Goal: Task Accomplishment & Management: Use online tool/utility

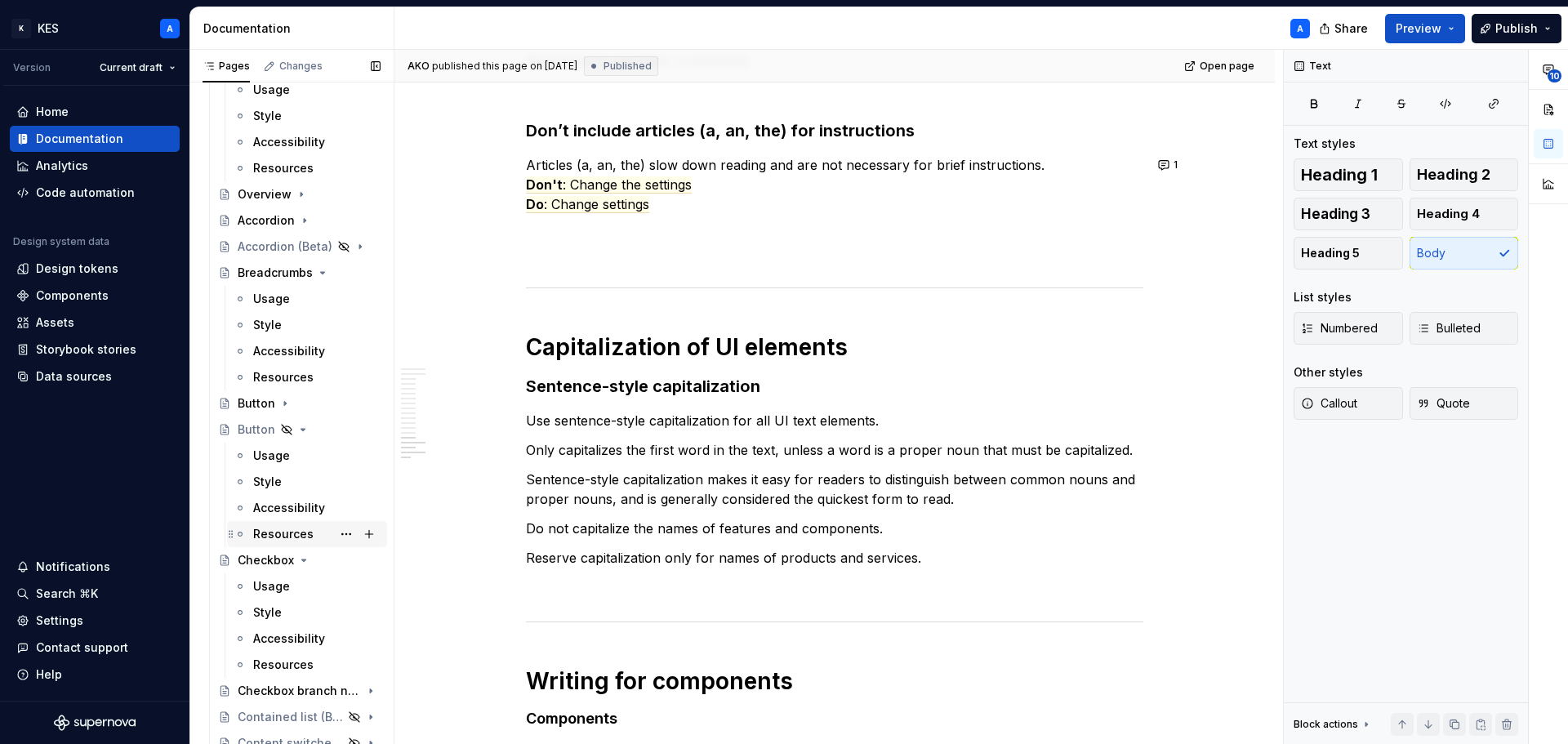
scroll to position [735, 0]
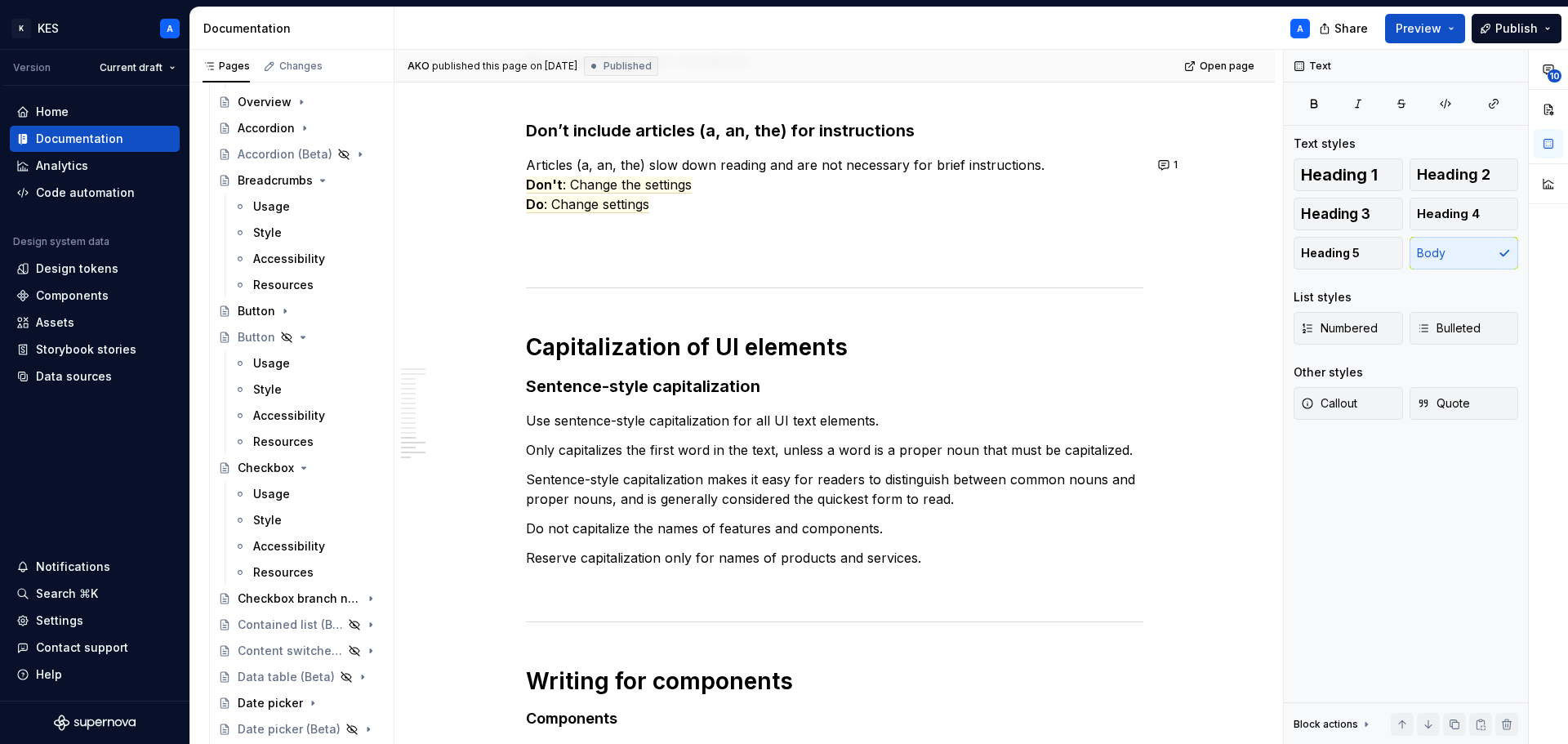
drag, startPoint x: 283, startPoint y: 491, endPoint x: 976, endPoint y: 344, distance: 708.4
click at [283, 491] on div "Usage" at bounding box center [272, 494] width 37 height 16
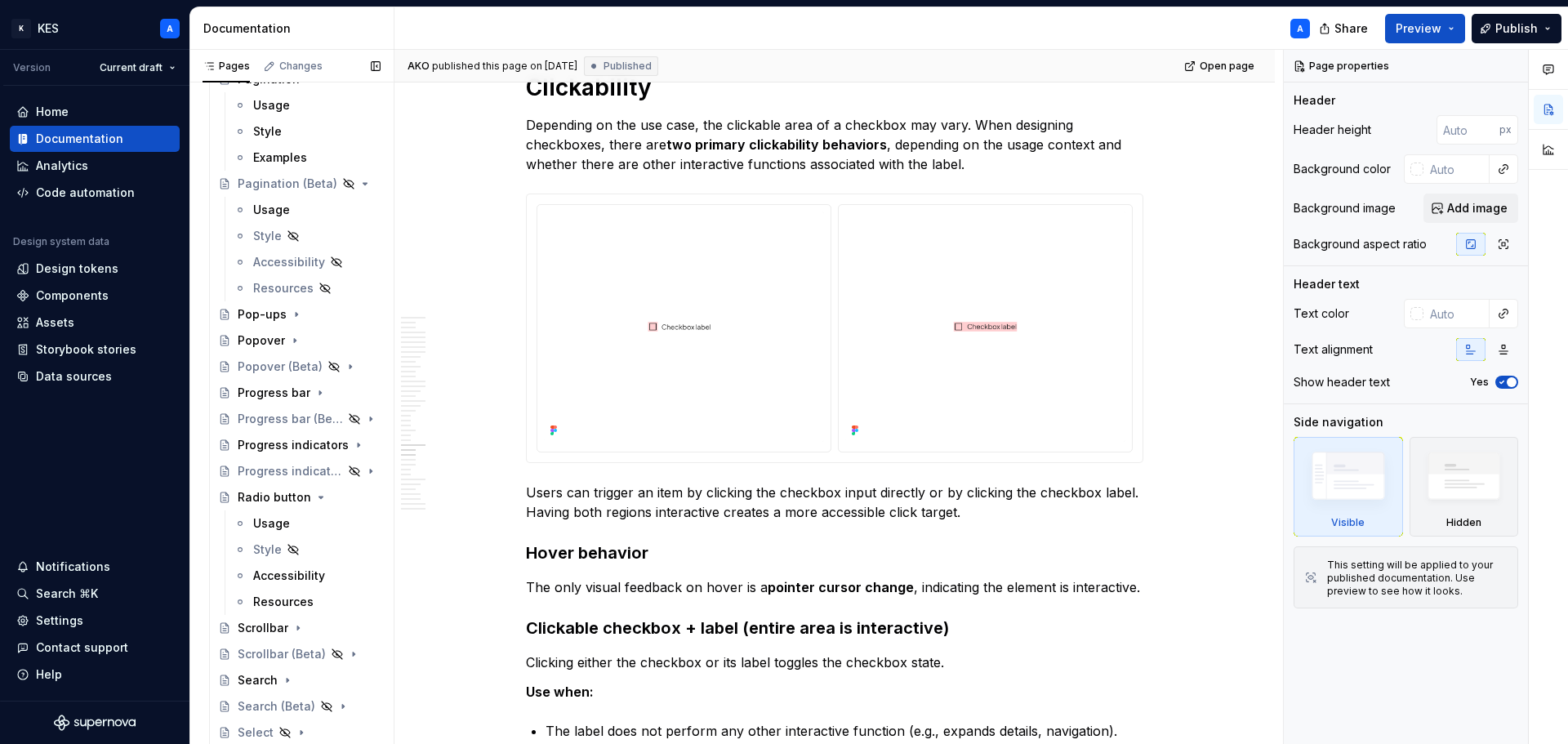
scroll to position [2205, 0]
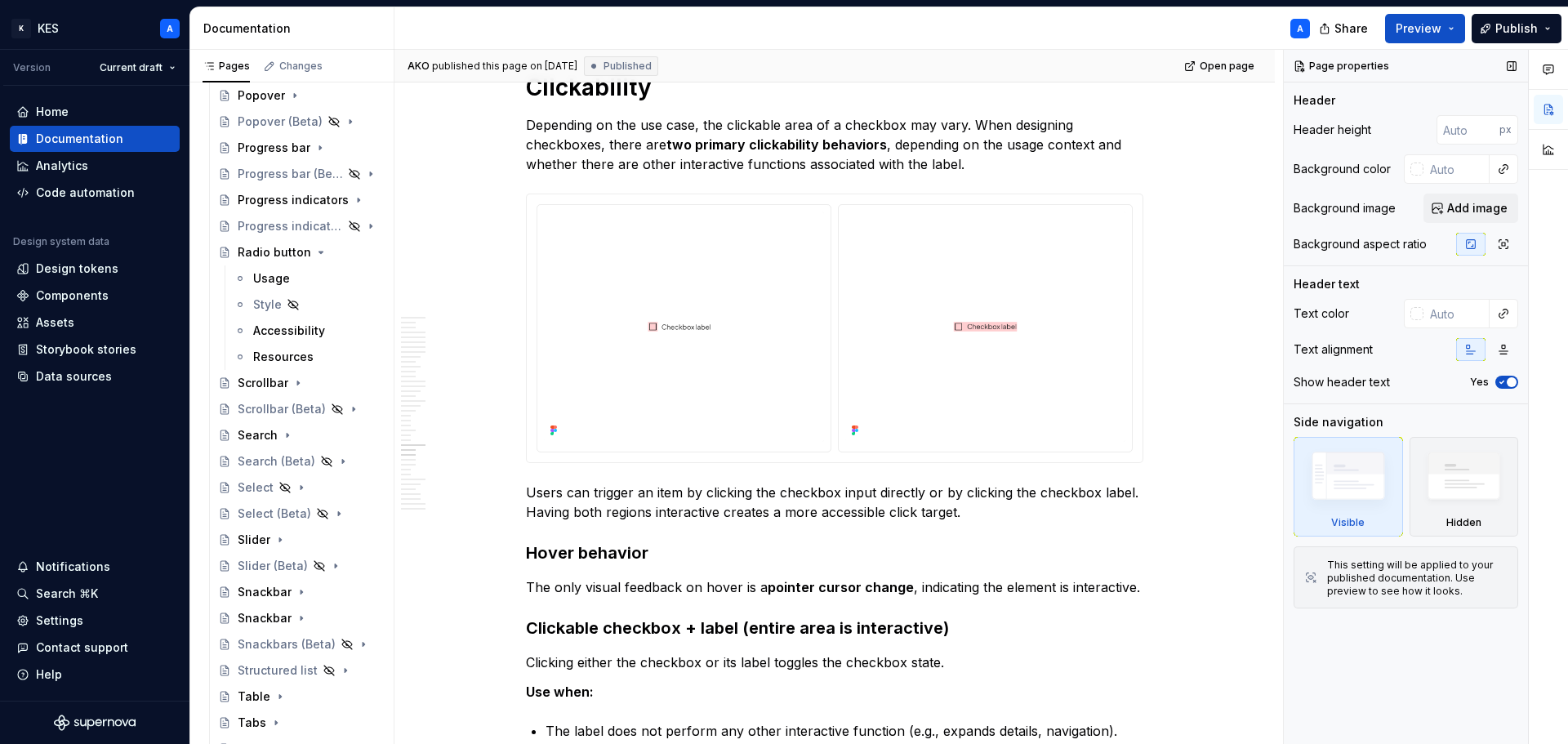
click at [287, 275] on div "Usage" at bounding box center [272, 278] width 37 height 16
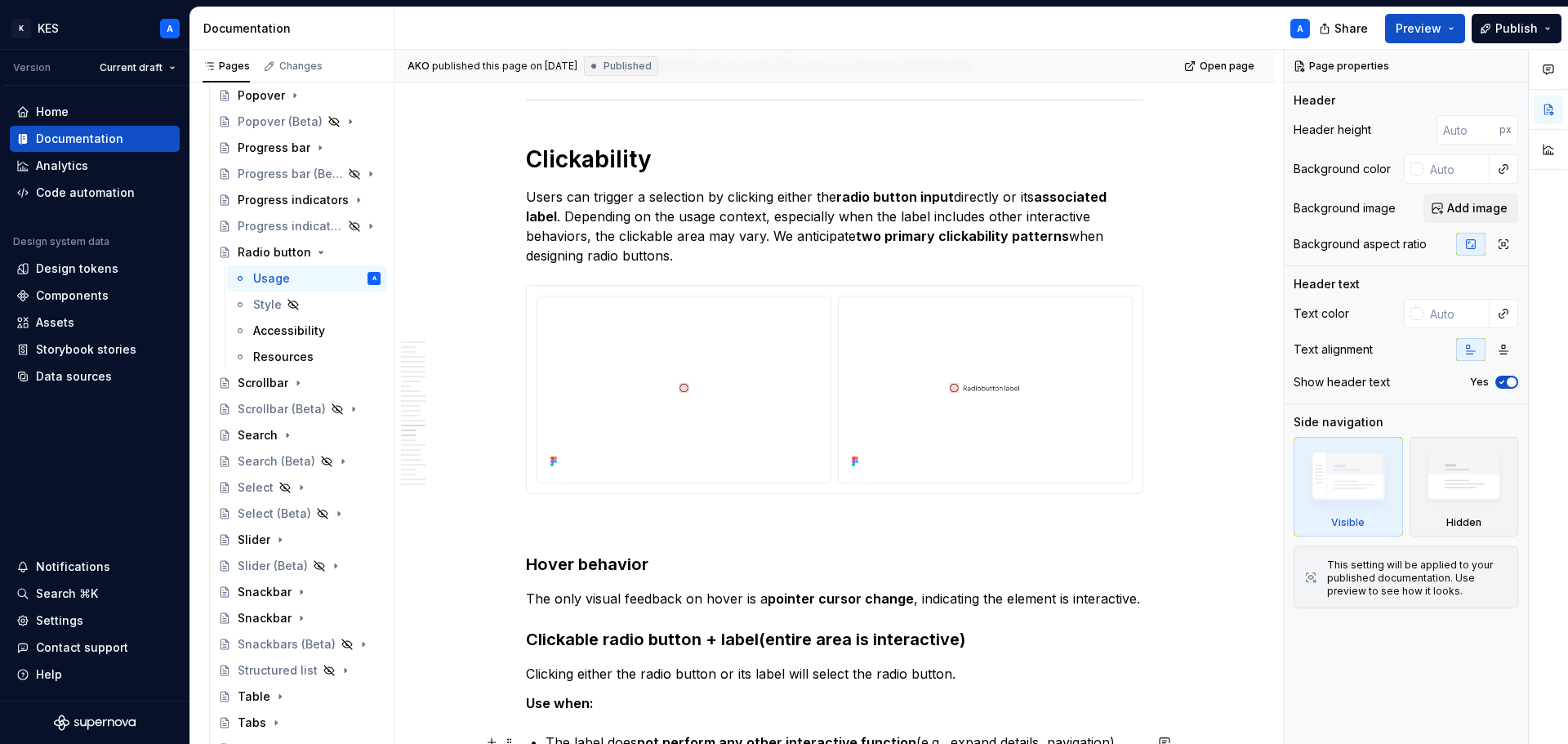
scroll to position [7589, 0]
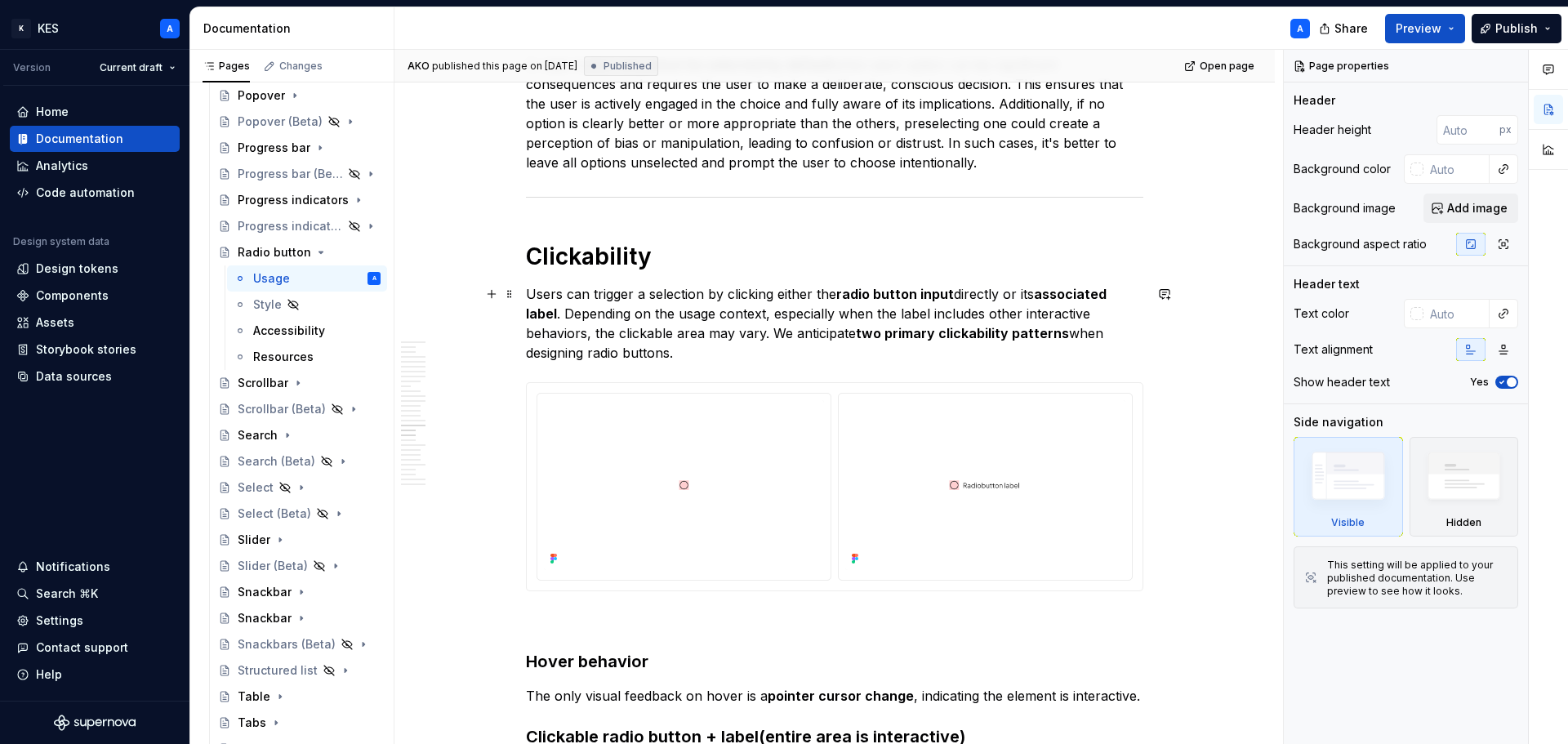
type textarea "*"
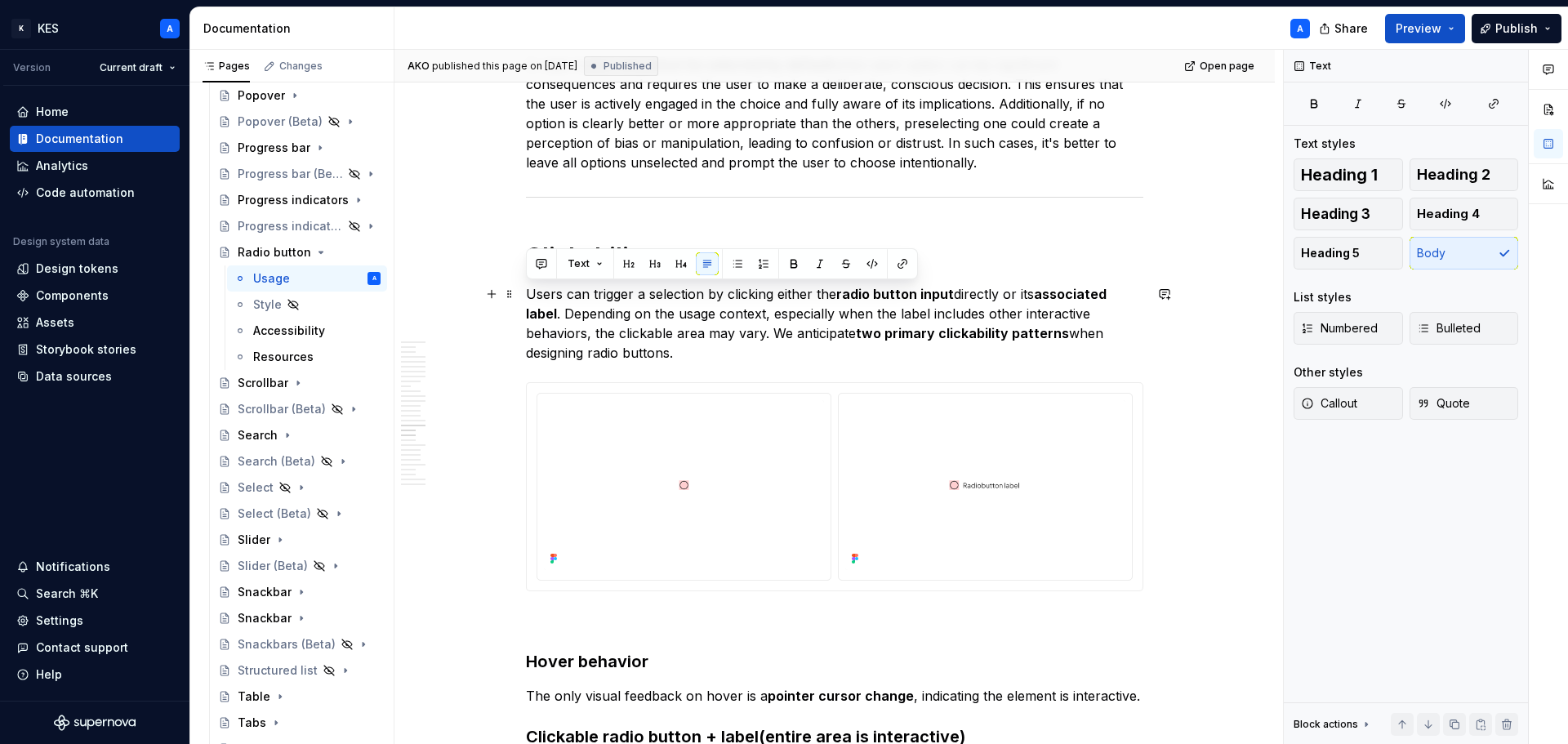
drag, startPoint x: 595, startPoint y: 346, endPoint x: 521, endPoint y: 294, distance: 90.4
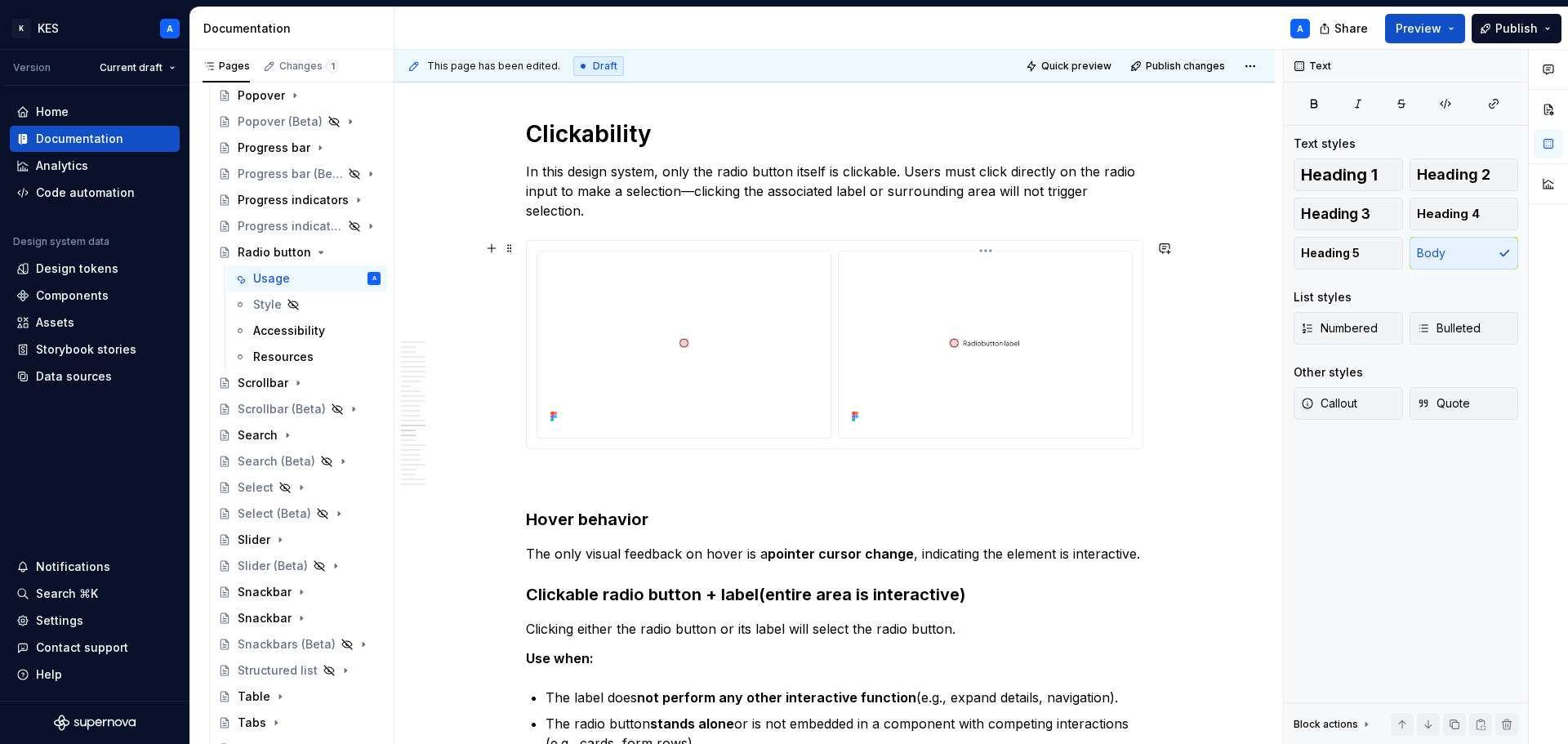
scroll to position [7834, 0]
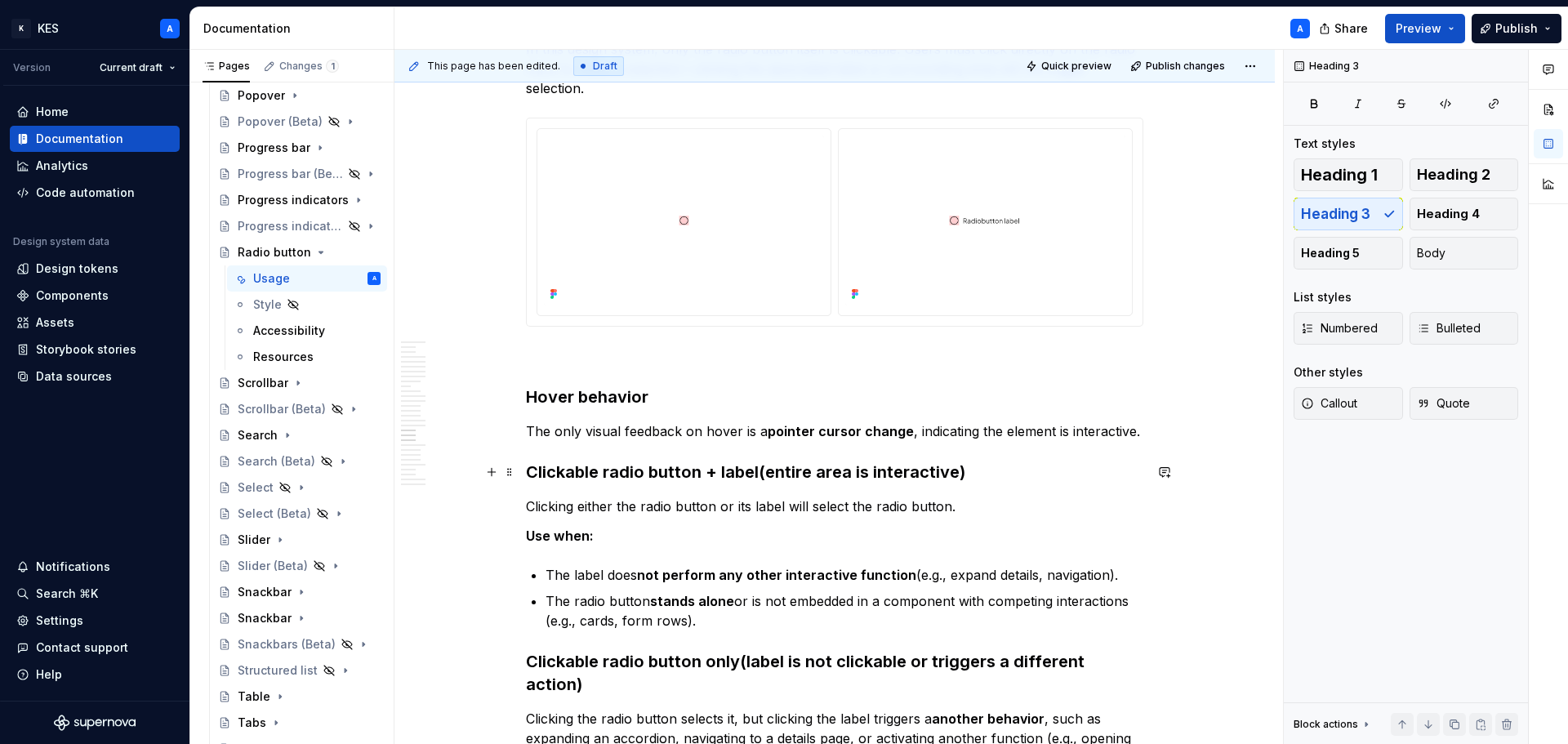
click at [797, 472] on h3 "Clickable radio button + label (entire area is interactive)" at bounding box center [834, 471] width 618 height 23
click at [738, 501] on p "Clicking either the radio button or its label will select the radio button." at bounding box center [834, 506] width 618 height 19
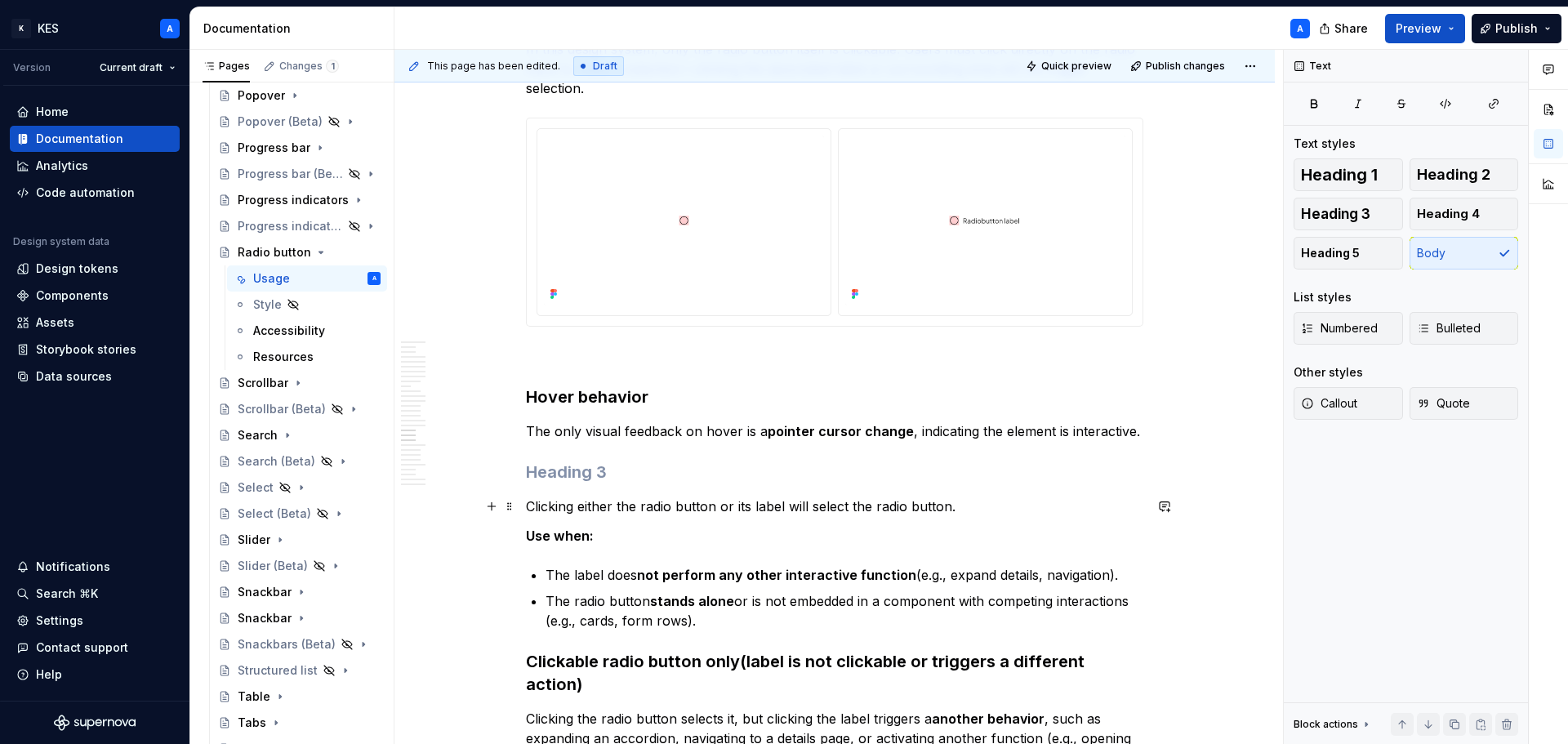
click at [738, 501] on p "Clicking either the radio button or its label will select the radio button." at bounding box center [834, 506] width 618 height 19
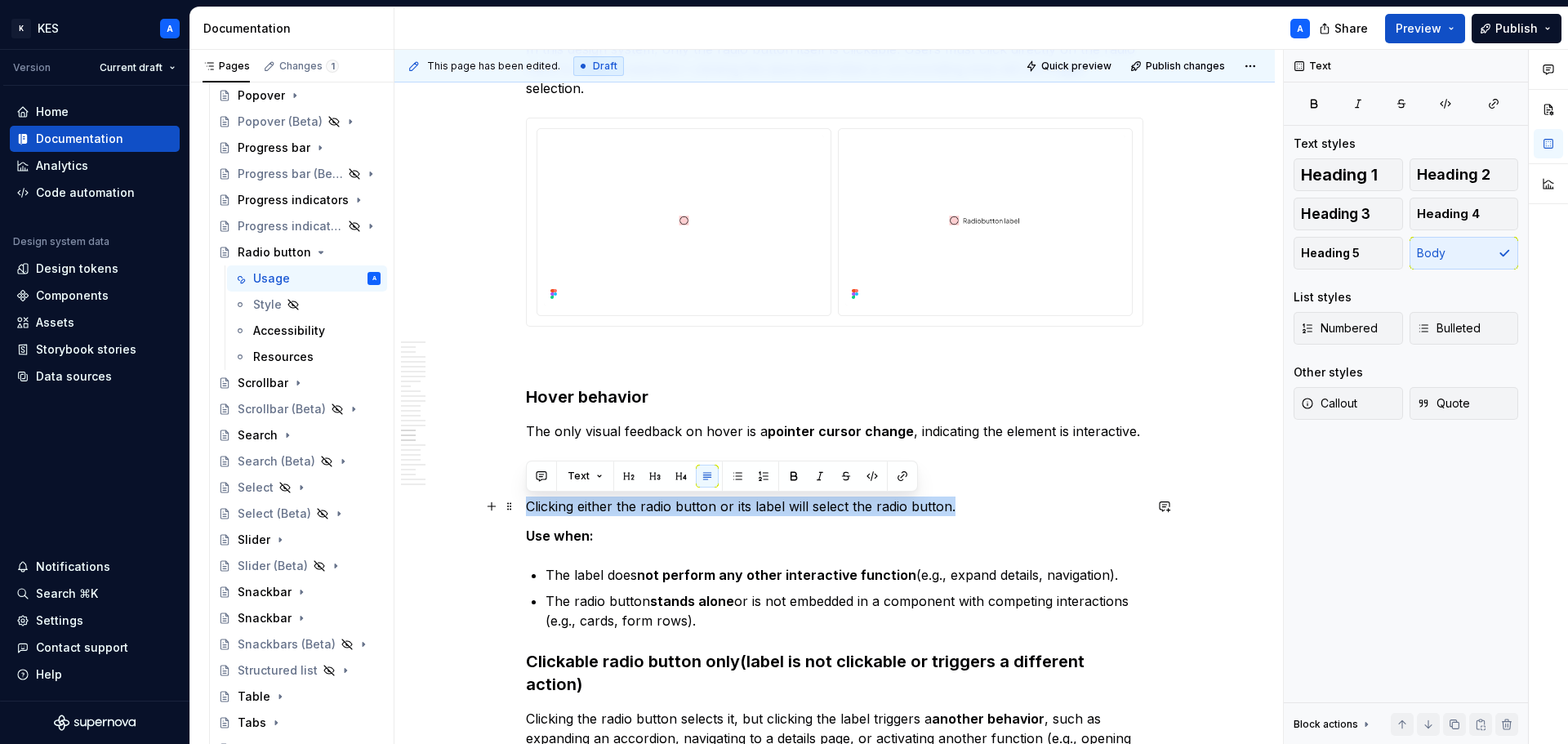
click at [738, 501] on p "Clicking either the radio button or its label will select the radio button." at bounding box center [834, 506] width 618 height 19
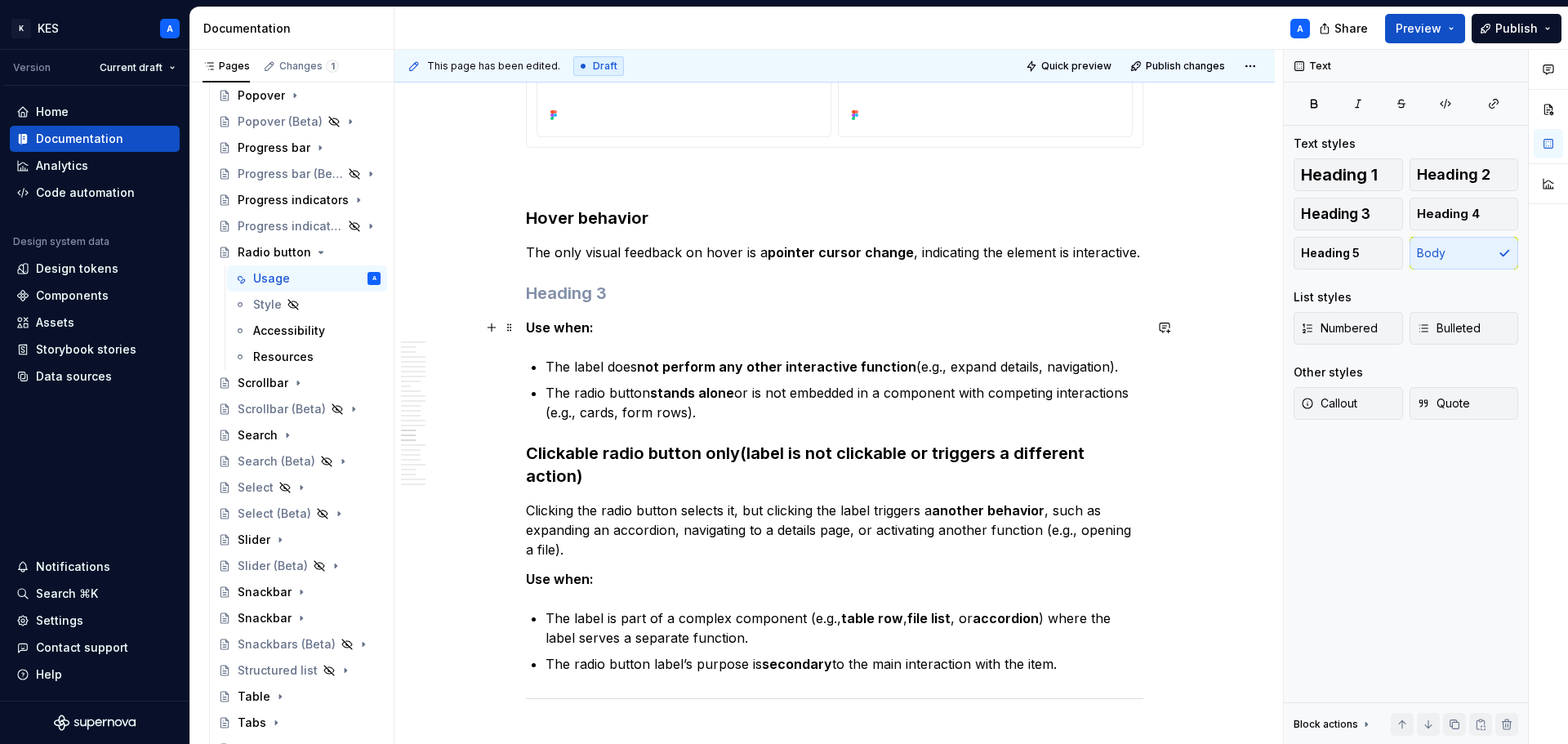
scroll to position [8161, 0]
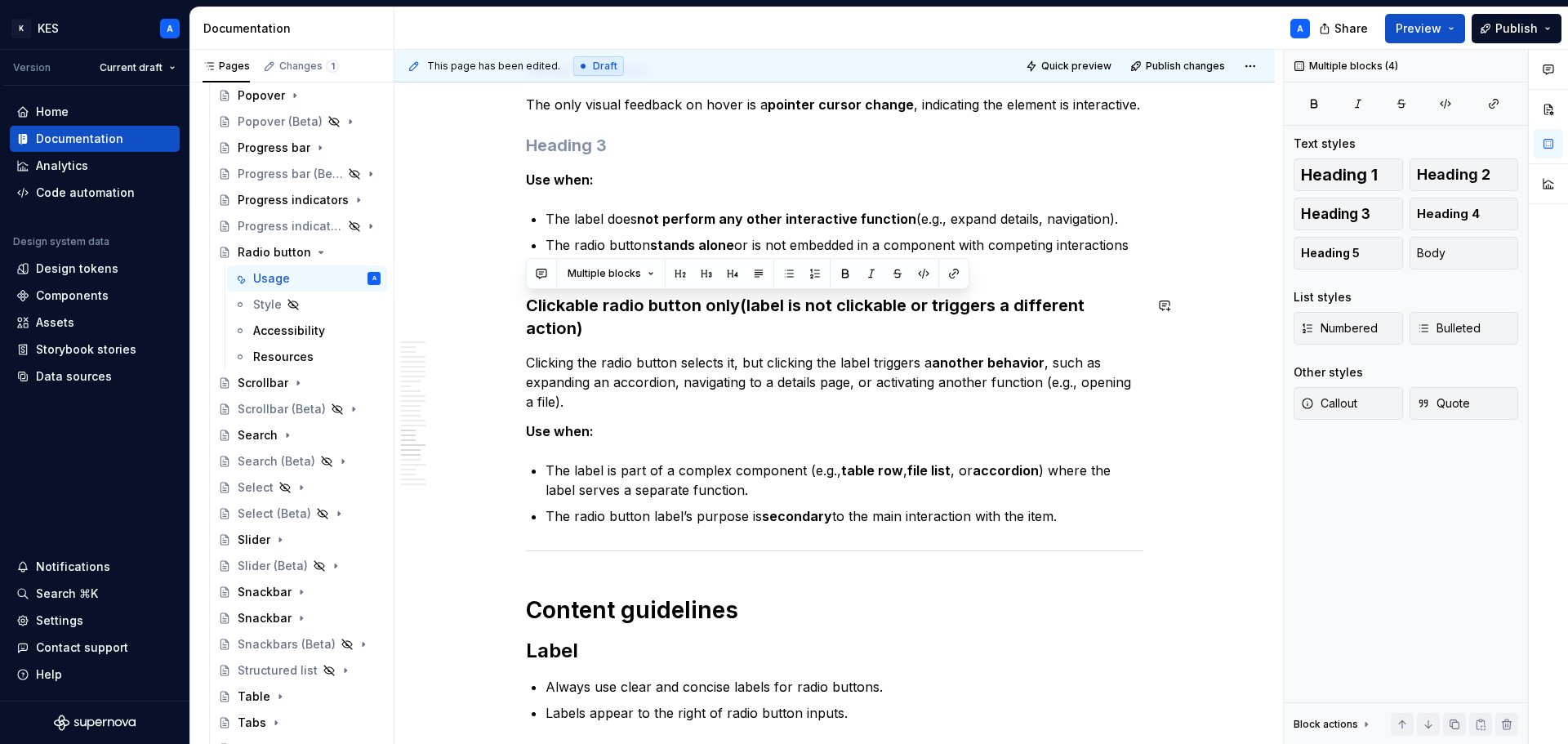
drag, startPoint x: 1003, startPoint y: 470, endPoint x: 525, endPoint y: 290, distance: 510.8
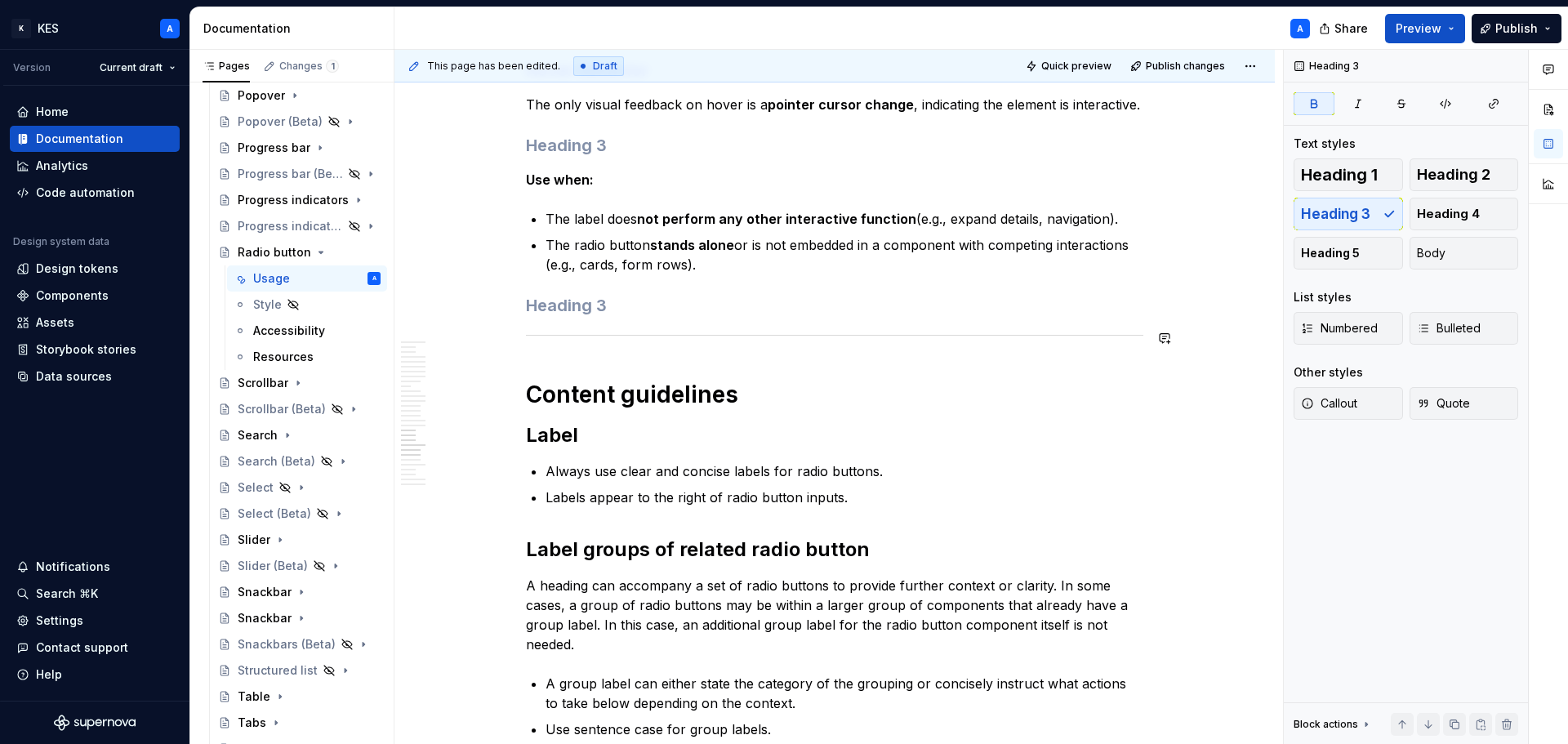
scroll to position [7916, 0]
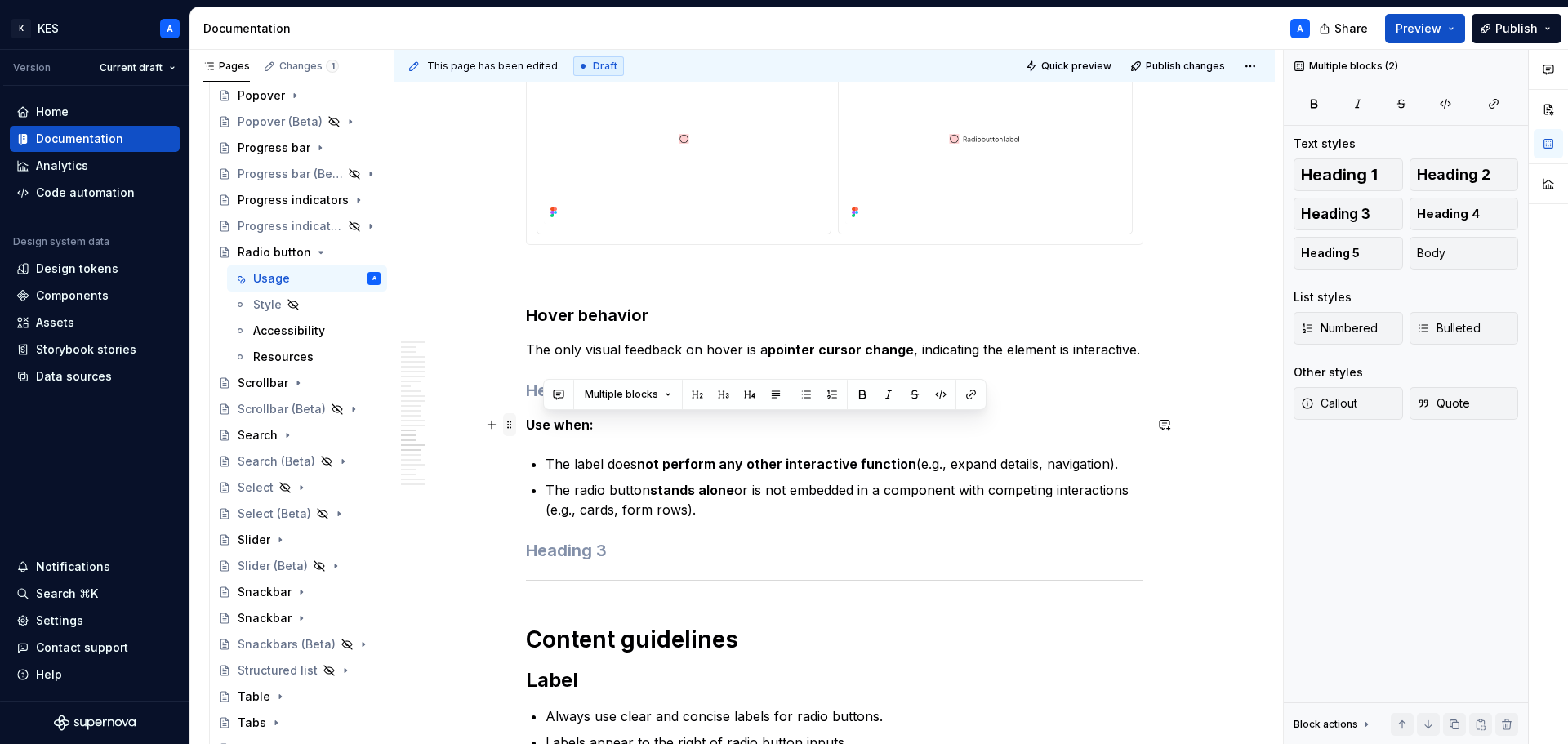
drag, startPoint x: 669, startPoint y: 475, endPoint x: 505, endPoint y: 420, distance: 173.0
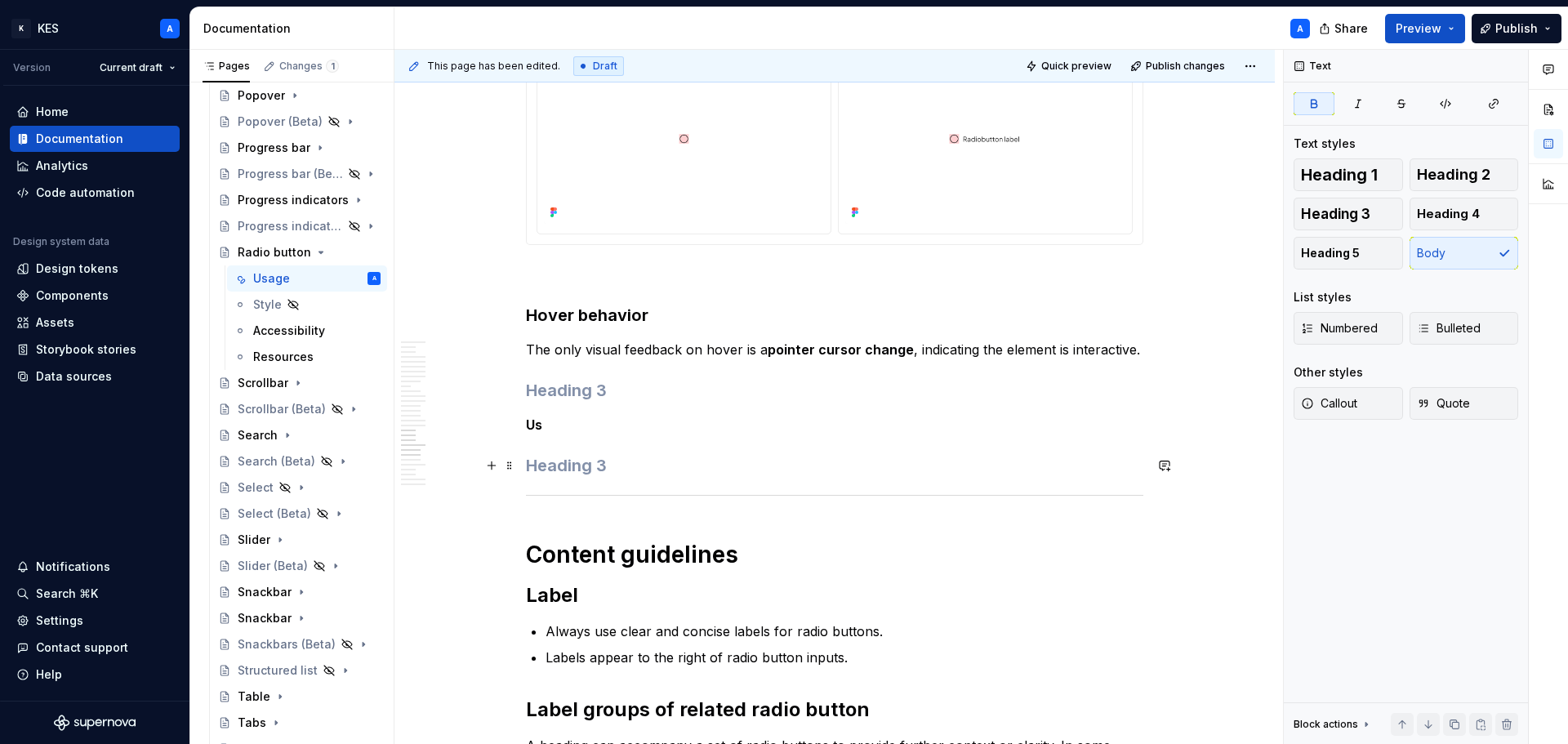
click at [595, 465] on h3 at bounding box center [834, 465] width 618 height 23
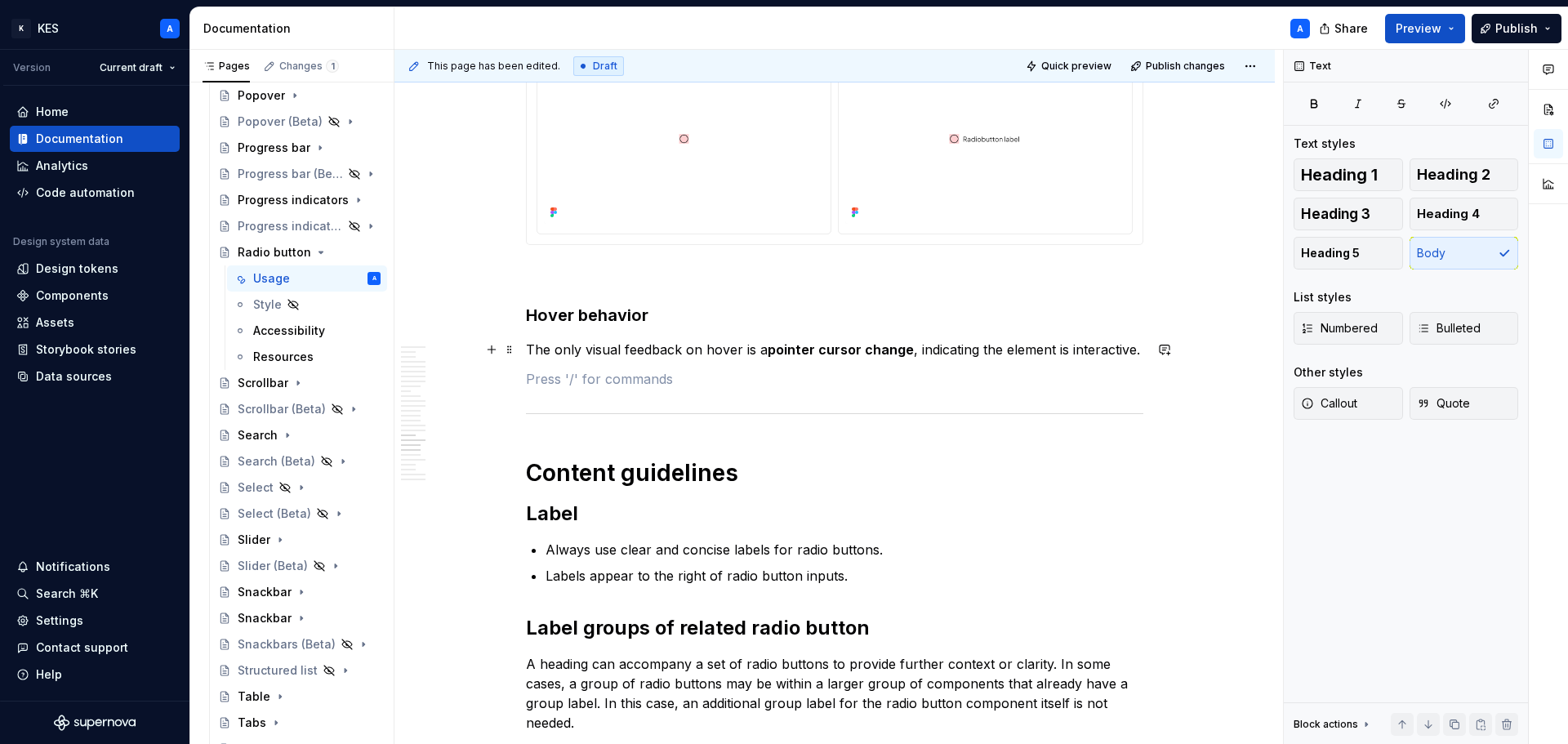
click at [559, 350] on p "The only visual feedback on hover is a pointer cursor change , indicating the e…" at bounding box center [834, 349] width 618 height 19
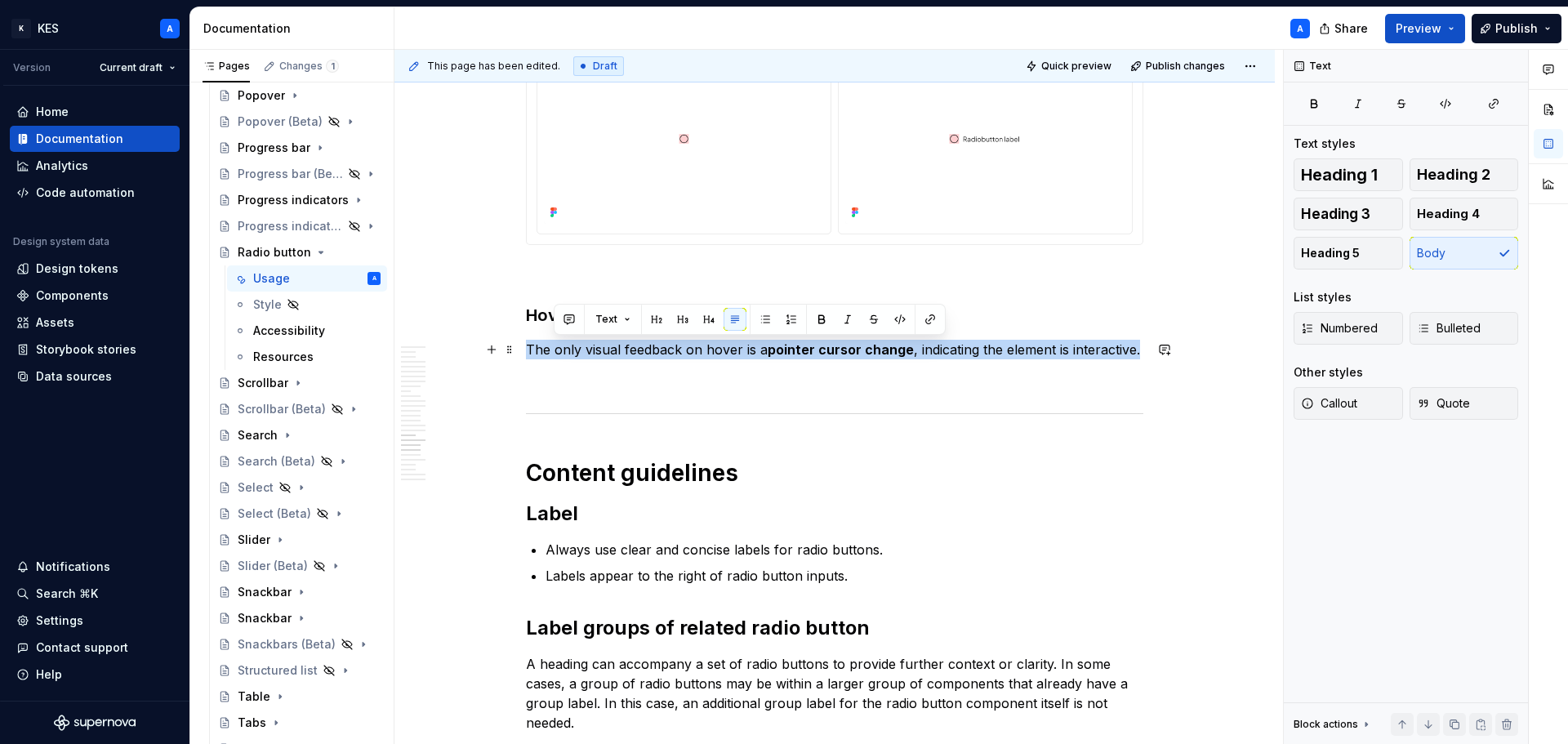
click at [559, 350] on p "The only visual feedback on hover is a pointer cursor change , indicating the e…" at bounding box center [834, 349] width 618 height 19
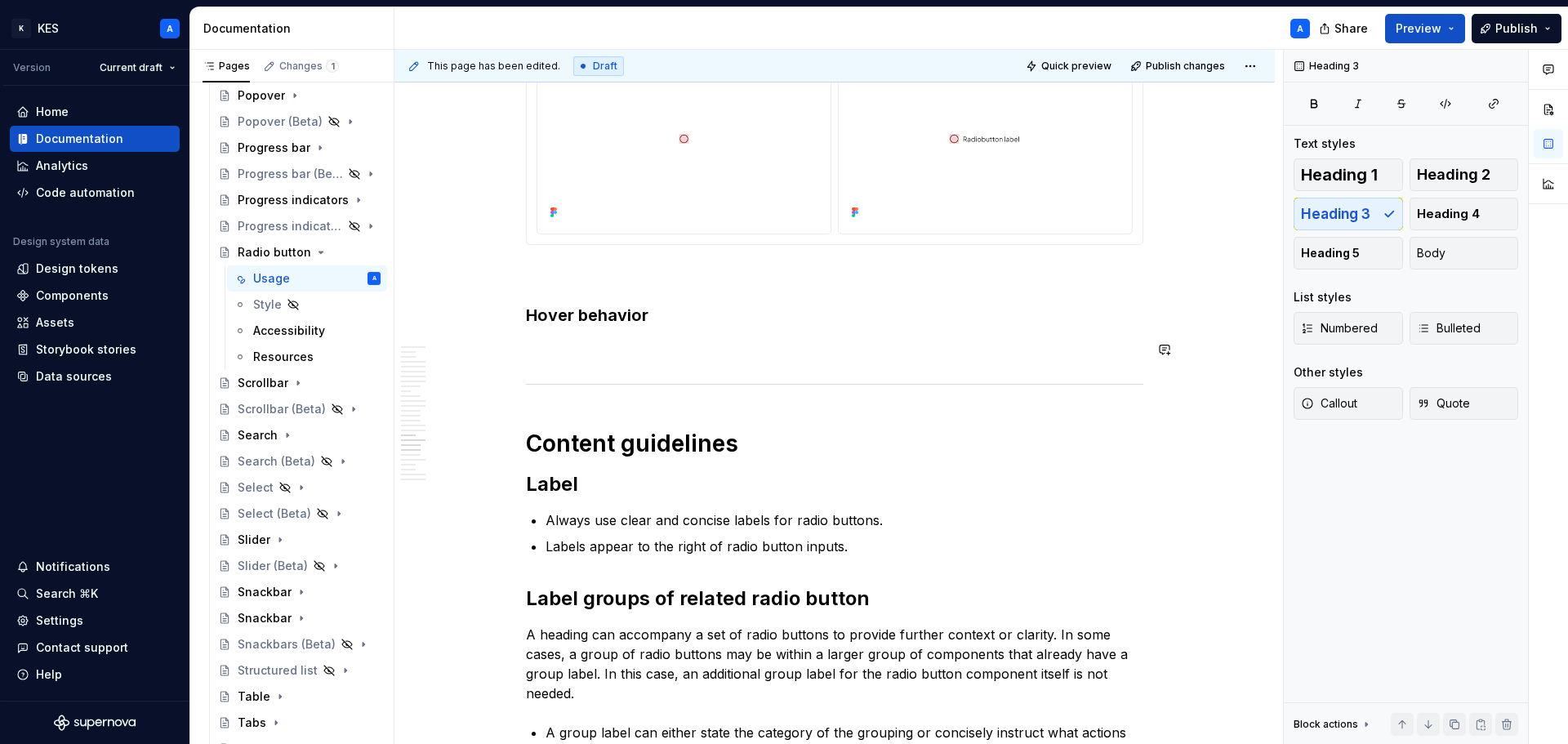
click at [561, 319] on h3 "Hover behavior" at bounding box center [834, 315] width 618 height 23
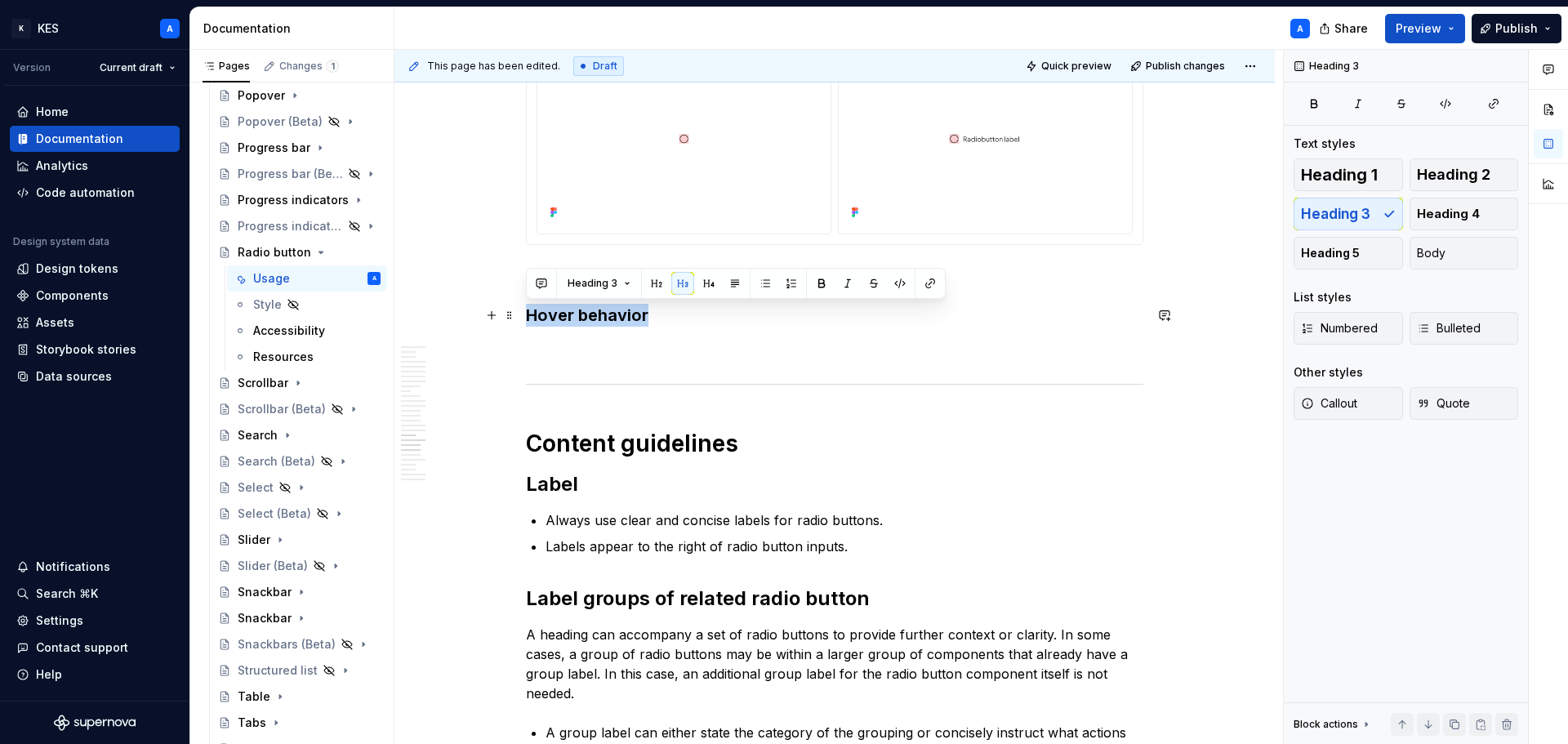
click at [561, 319] on h3 "Hover behavior" at bounding box center [834, 315] width 618 height 23
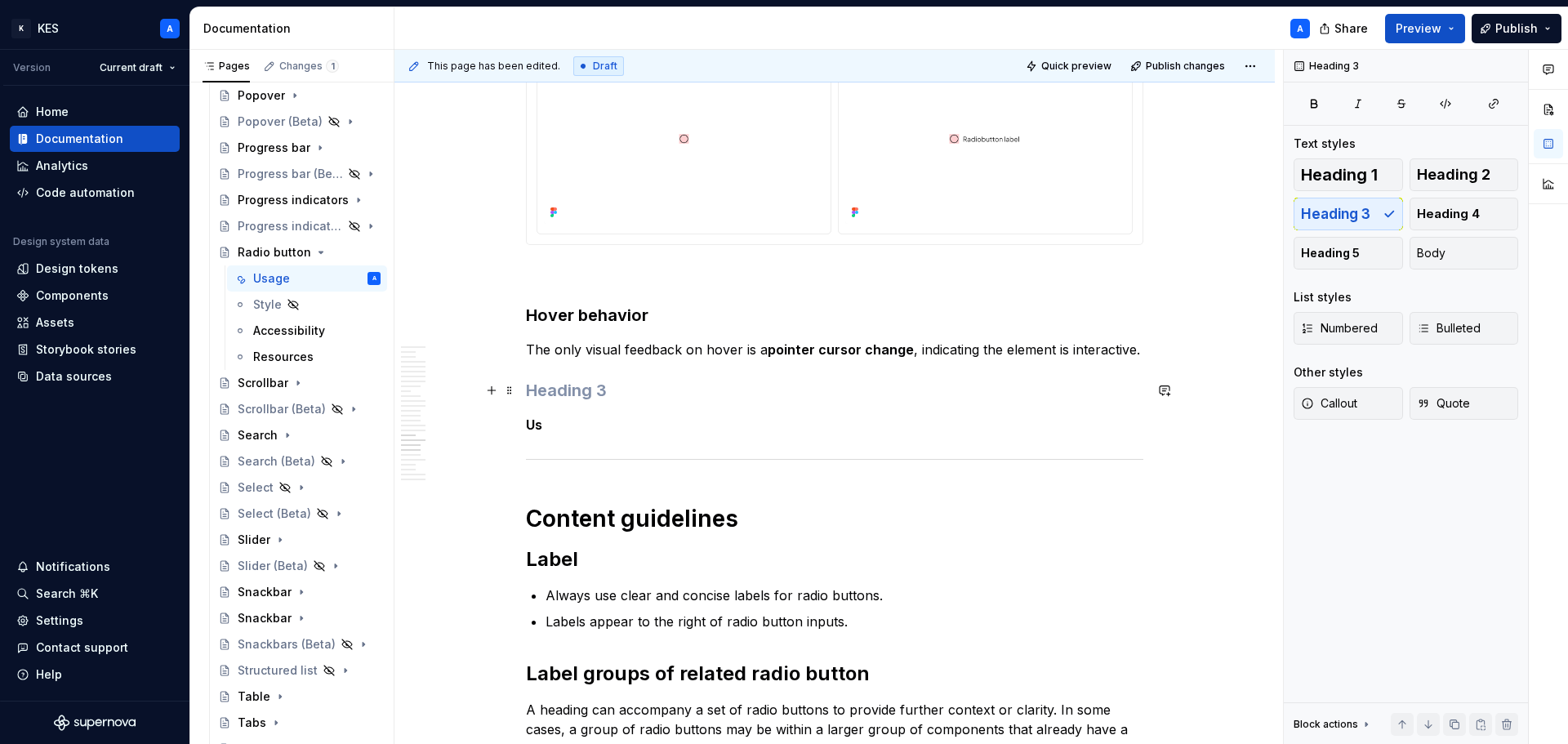
click at [569, 392] on h3 at bounding box center [834, 390] width 618 height 23
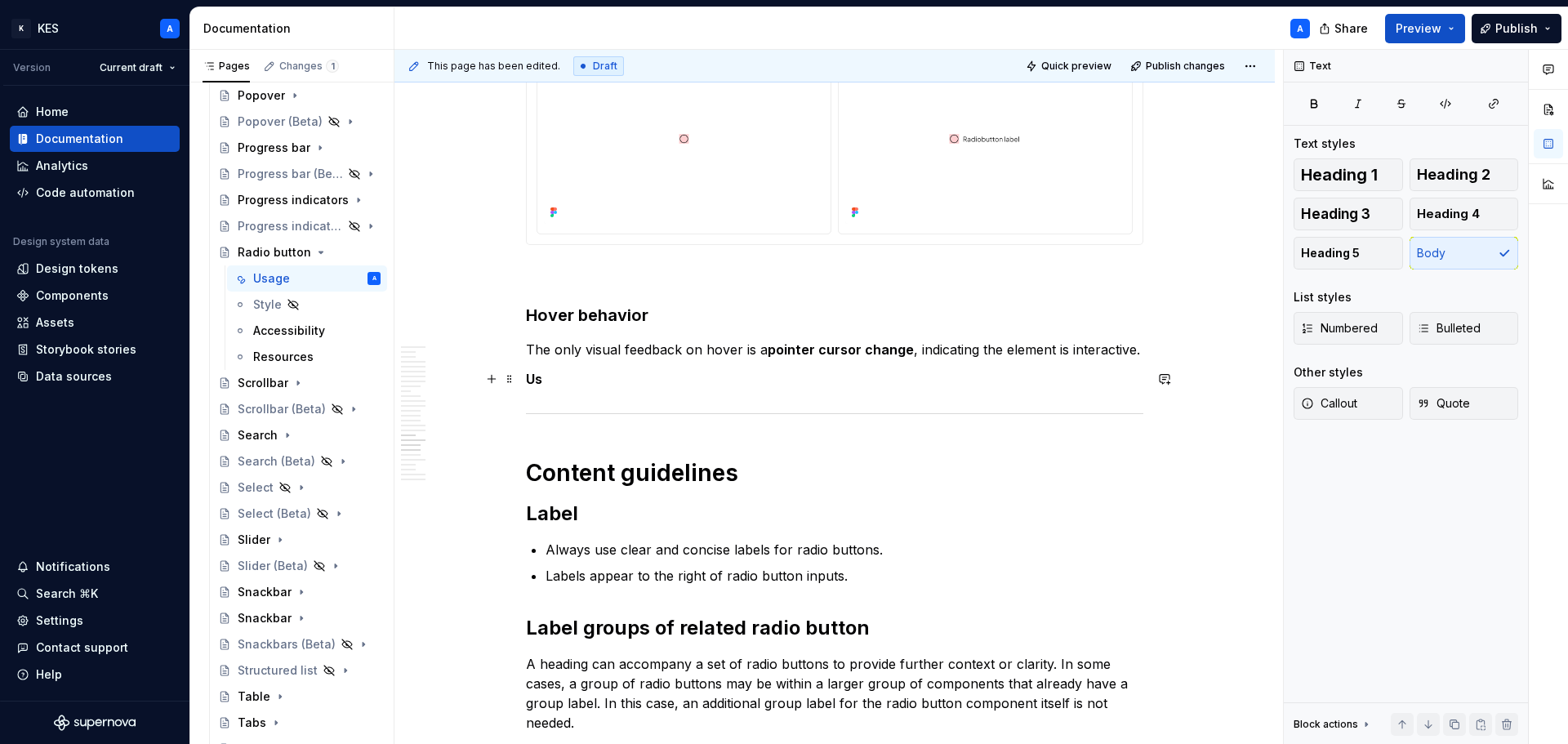
click at [564, 383] on p "Us" at bounding box center [834, 378] width 618 height 19
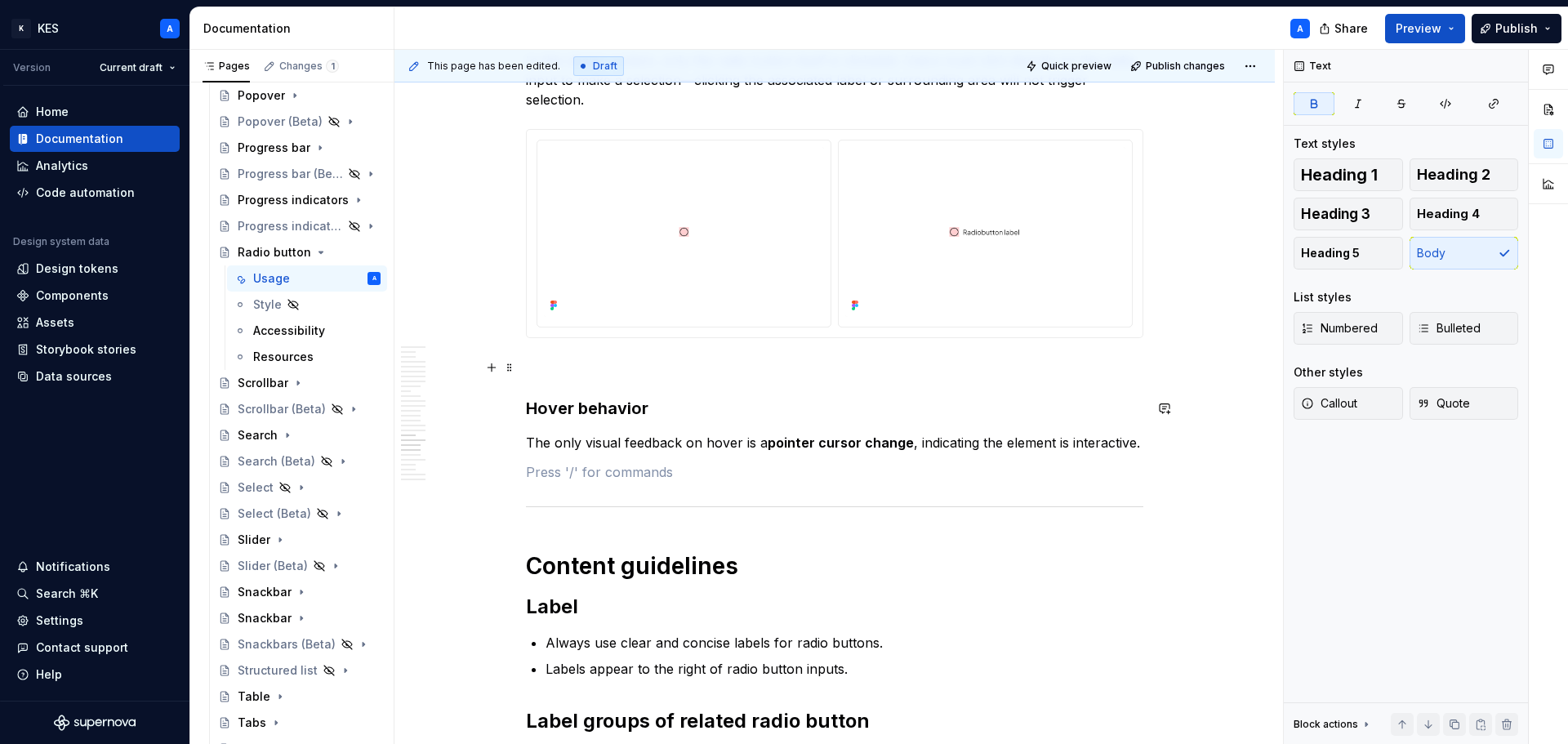
scroll to position [7753, 0]
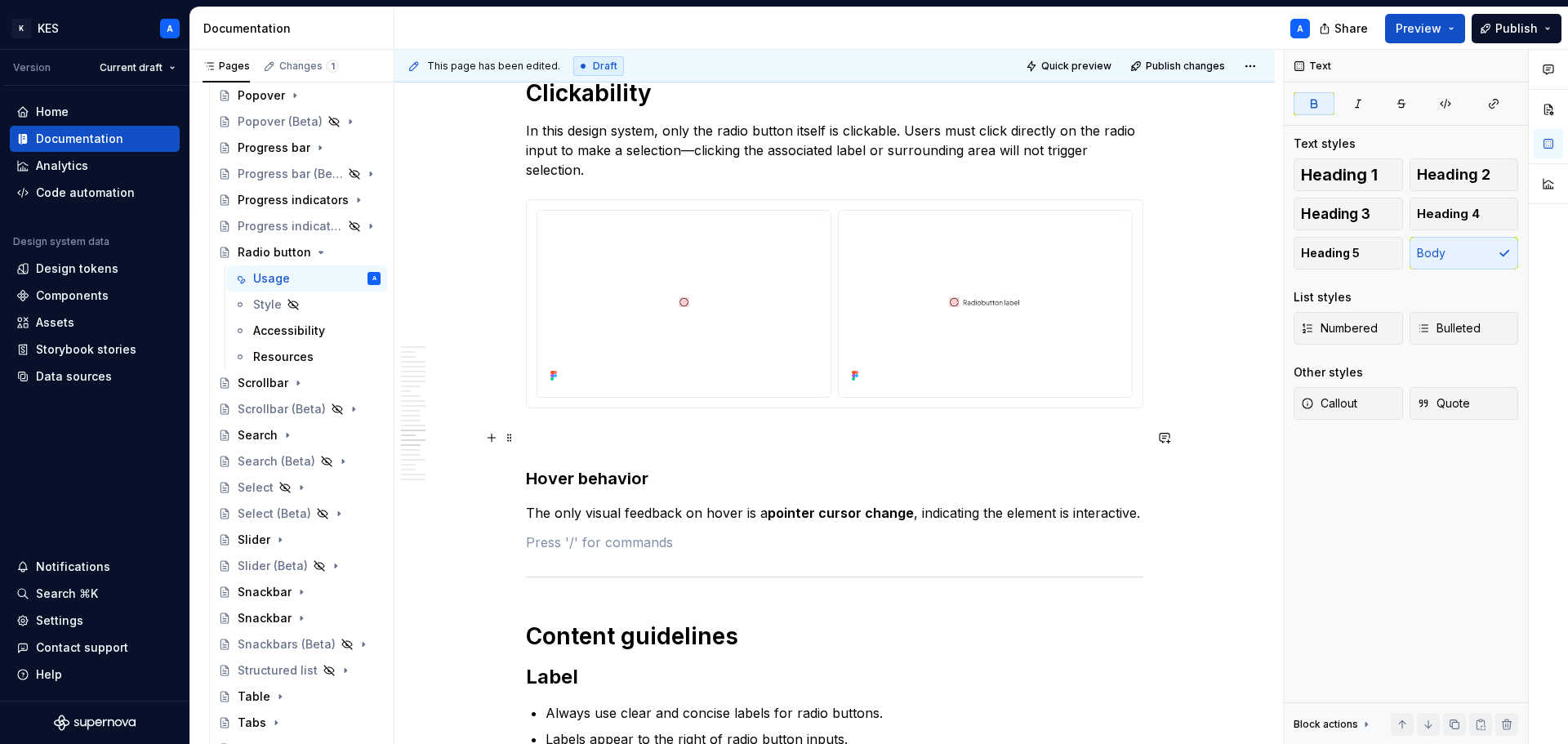
click at [604, 437] on p at bounding box center [834, 437] width 618 height 19
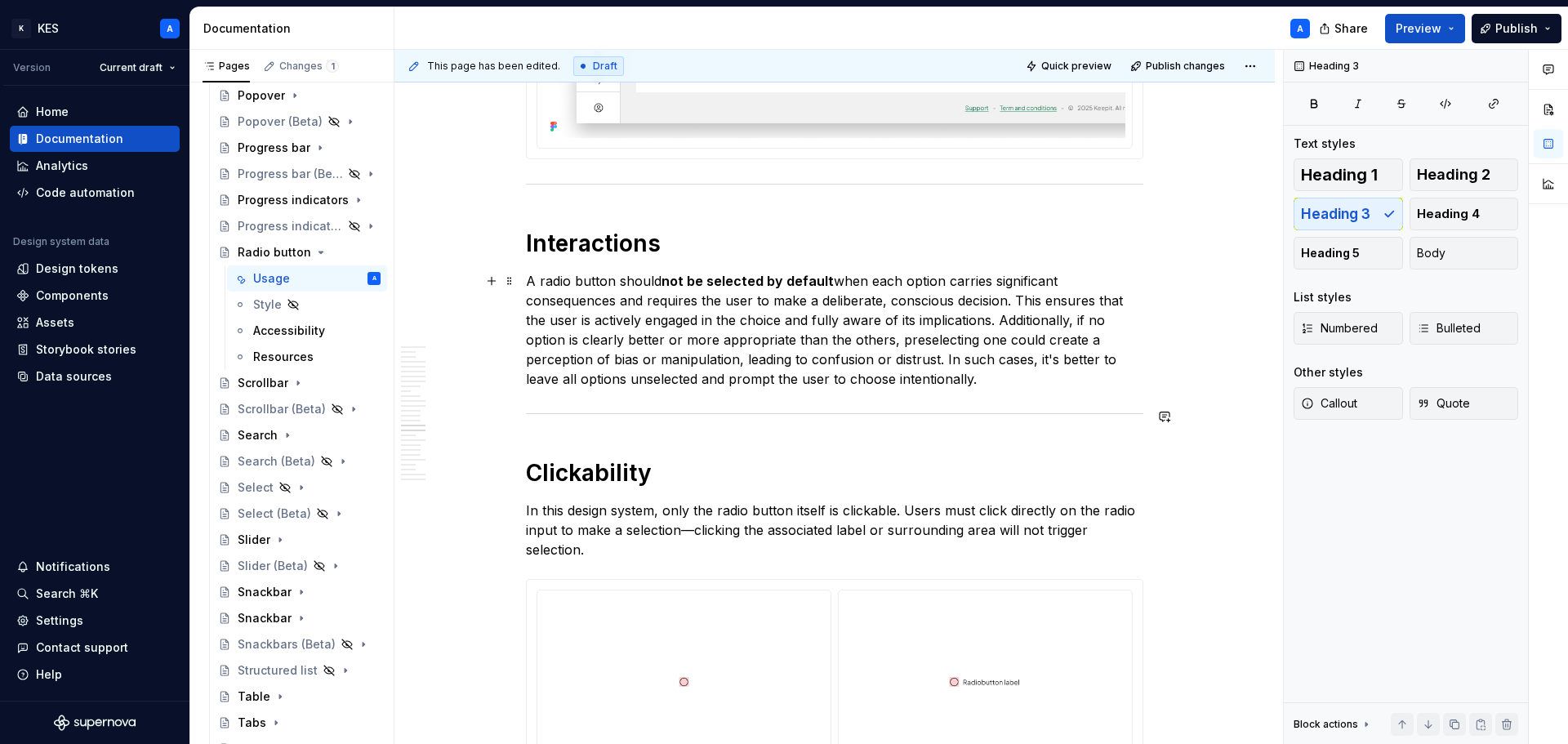
scroll to position [7345, 0]
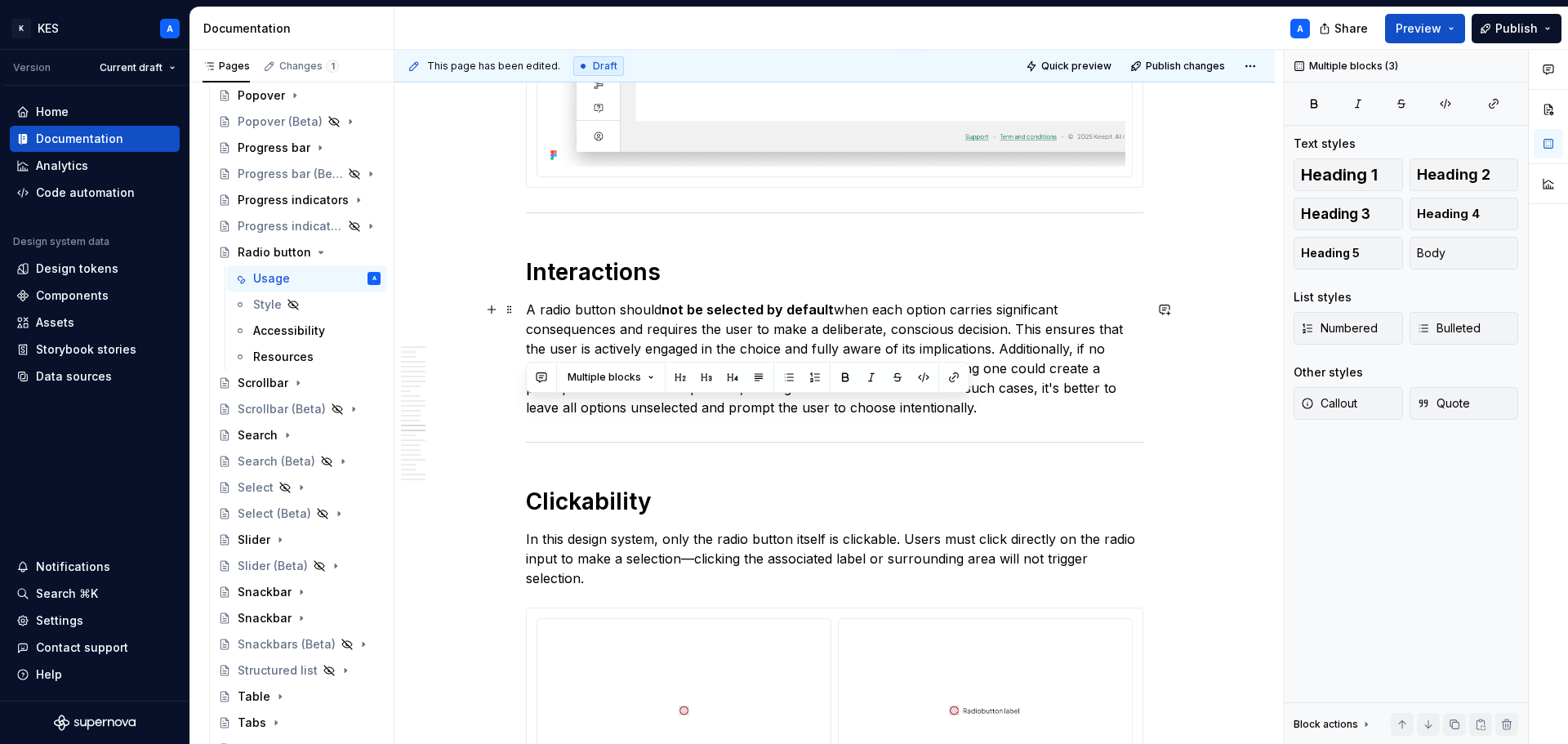
click at [1009, 403] on p "A radio button should not be selected by default when each option carries signi…" at bounding box center [834, 359] width 618 height 118
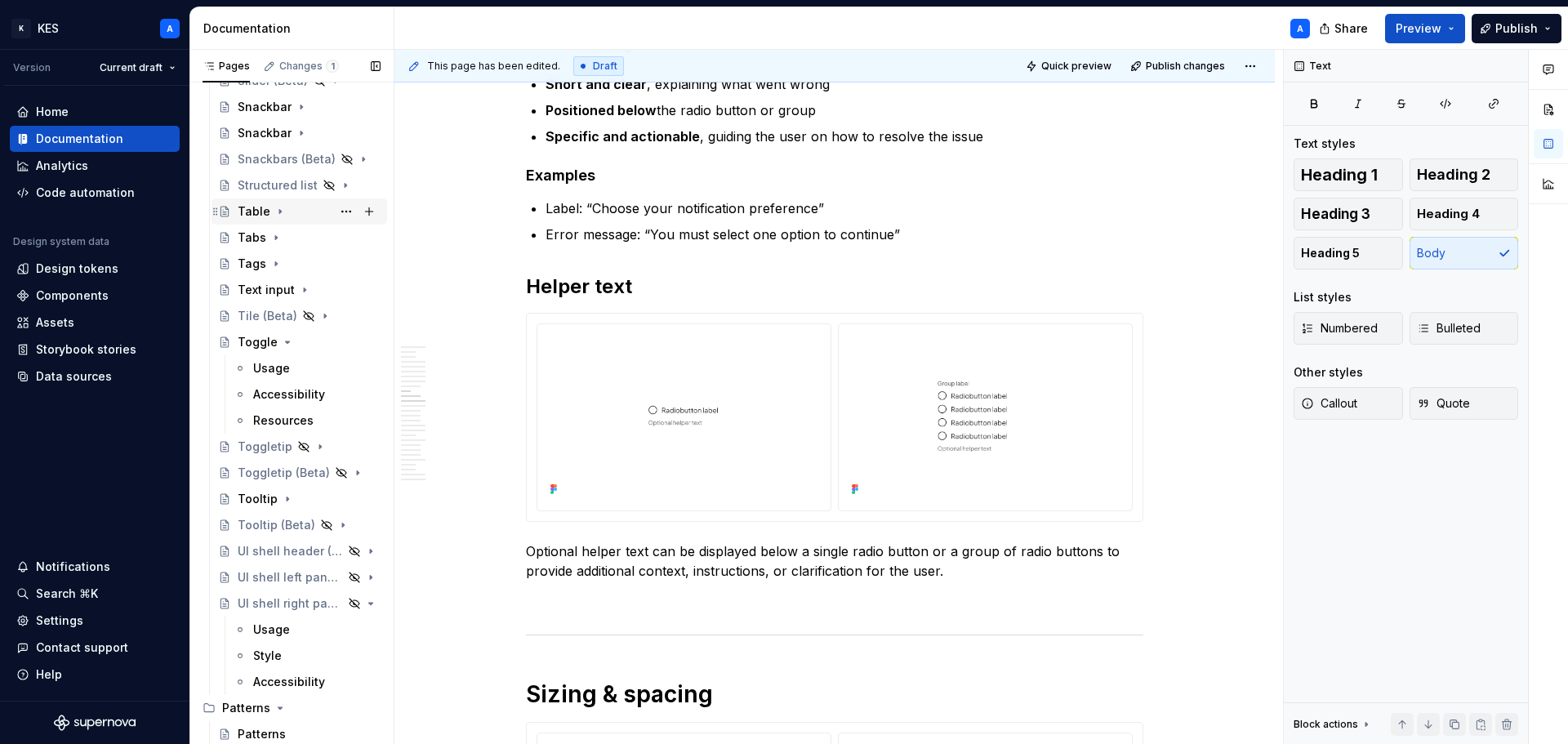
scroll to position [2695, 0]
click at [285, 361] on div "Usage" at bounding box center [272, 363] width 37 height 16
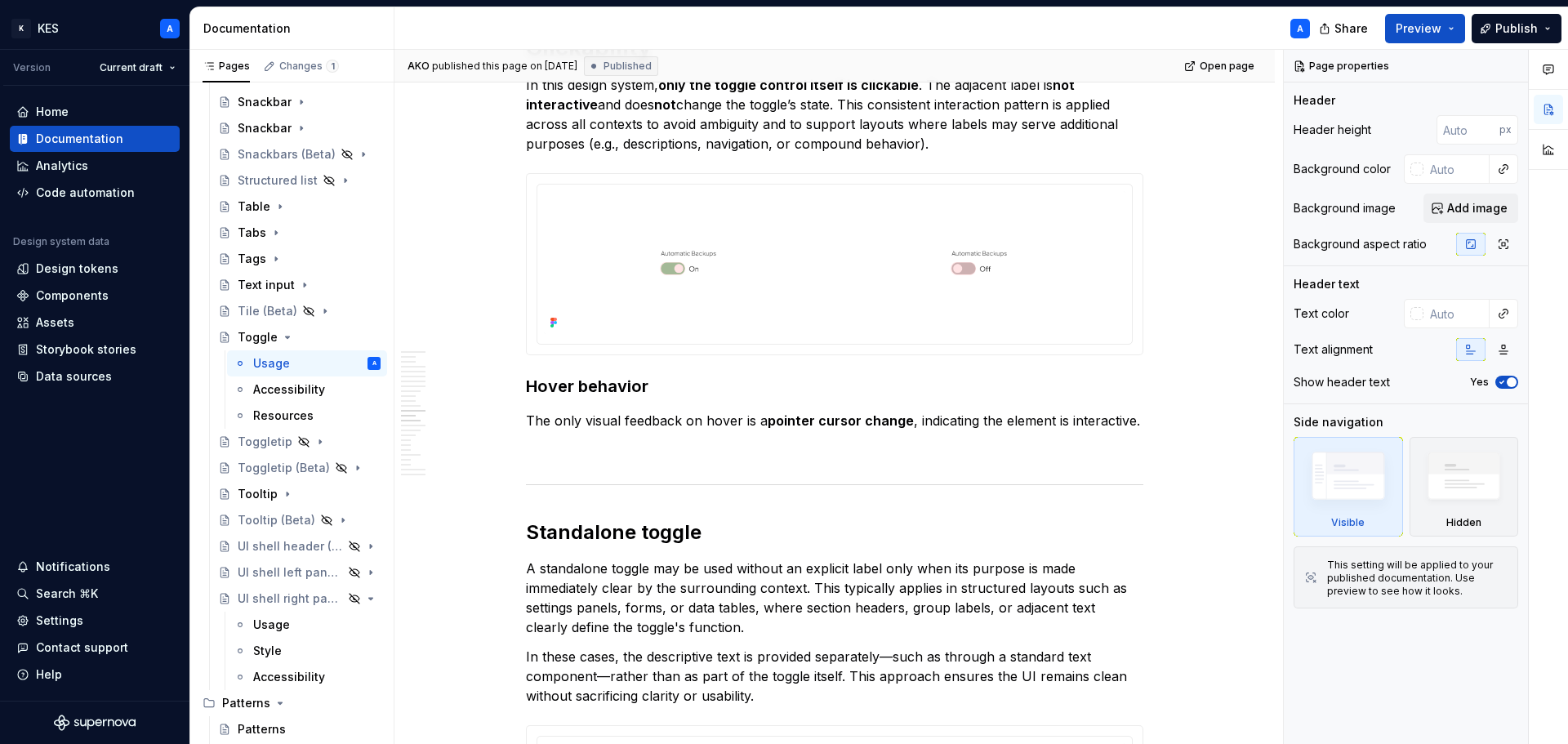
scroll to position [5517, 0]
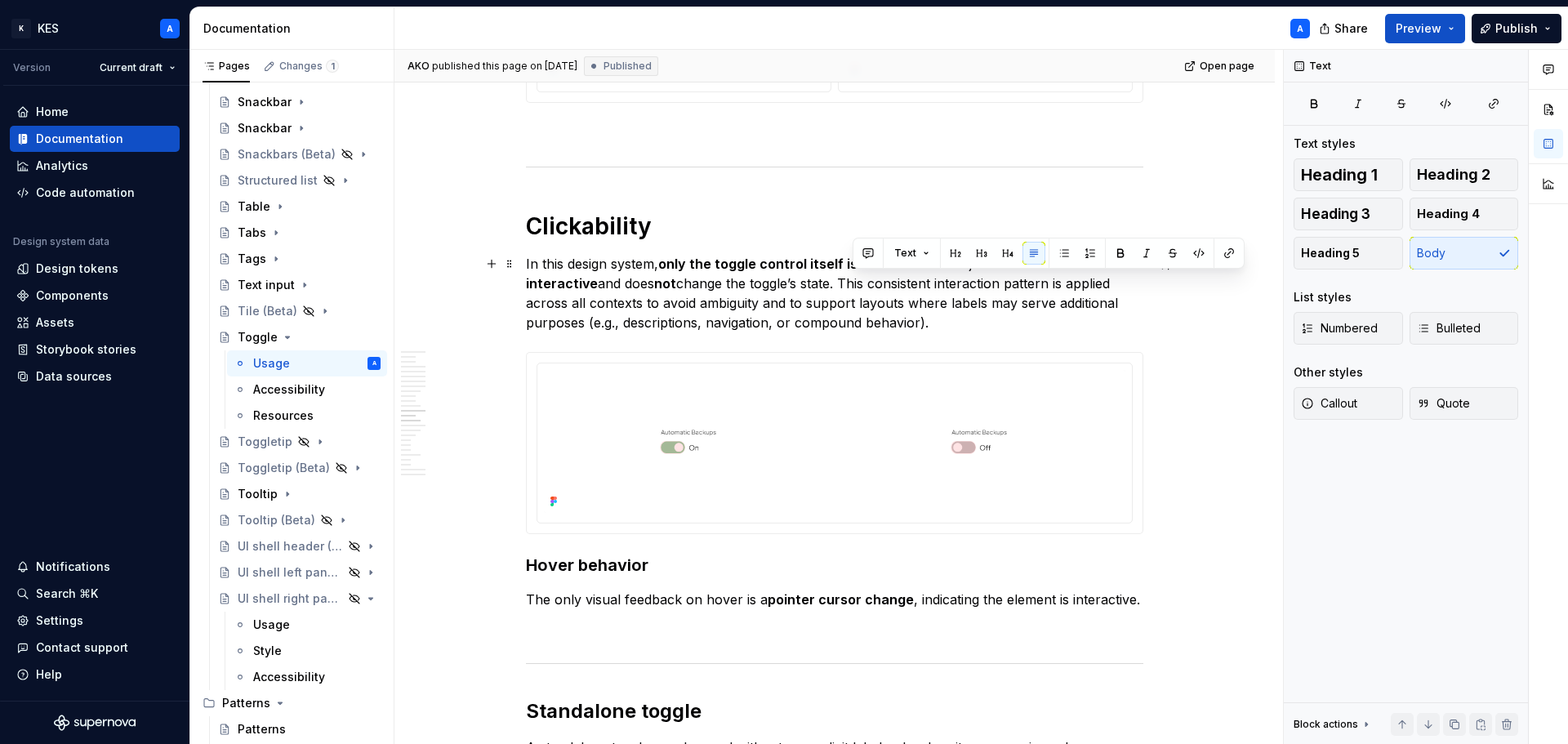
drag, startPoint x: 969, startPoint y: 328, endPoint x: 854, endPoint y: 285, distance: 122.8
click at [854, 285] on p "In this design system, only the toggle control itself is clickable . The adjace…" at bounding box center [834, 294] width 618 height 79
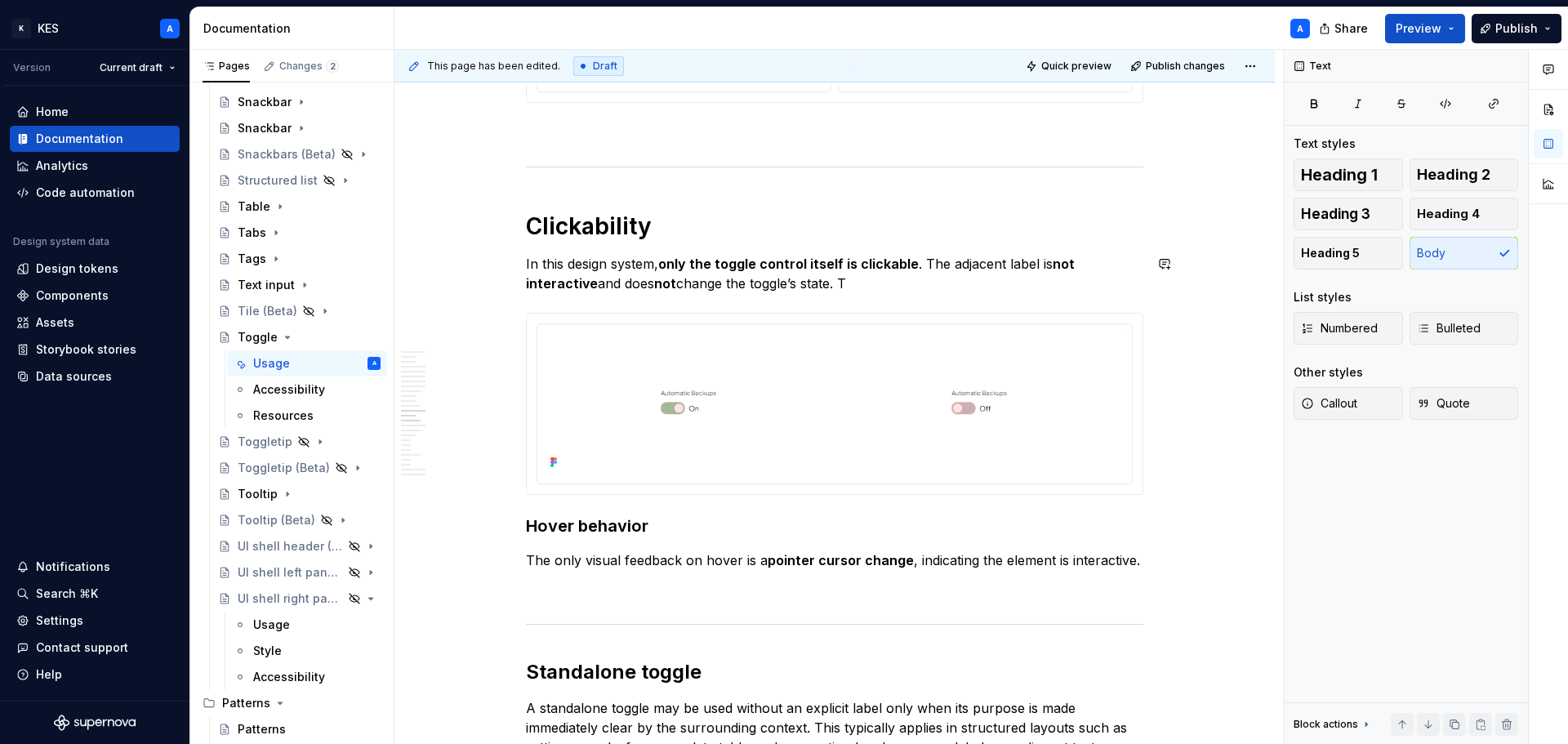
type textarea "*"
click at [787, 263] on strong "only the toggle control itself is clickable" at bounding box center [788, 264] width 261 height 16
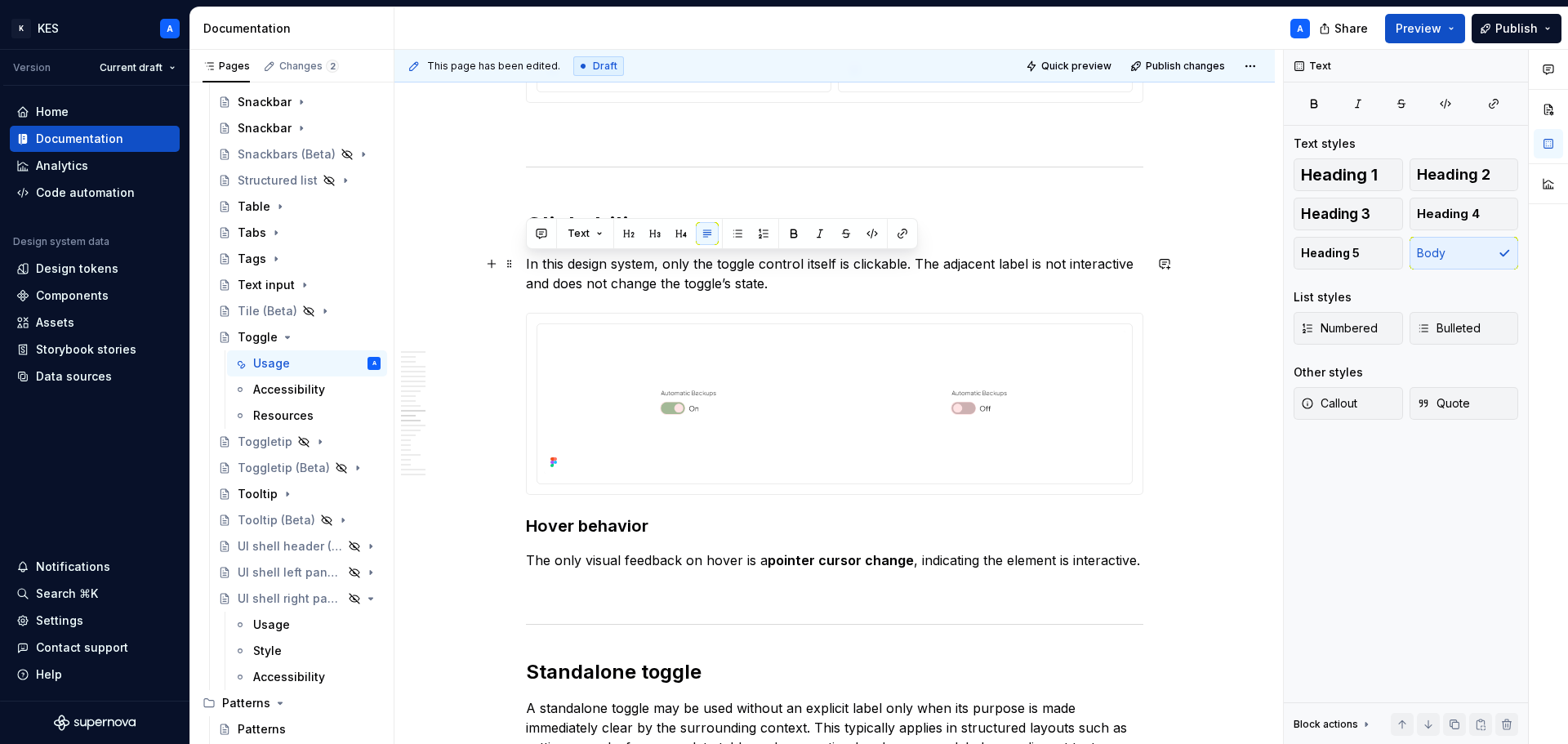
click at [798, 264] on p "In this design system, only the toggle control itself is clickable. The adjacen…" at bounding box center [834, 274] width 618 height 39
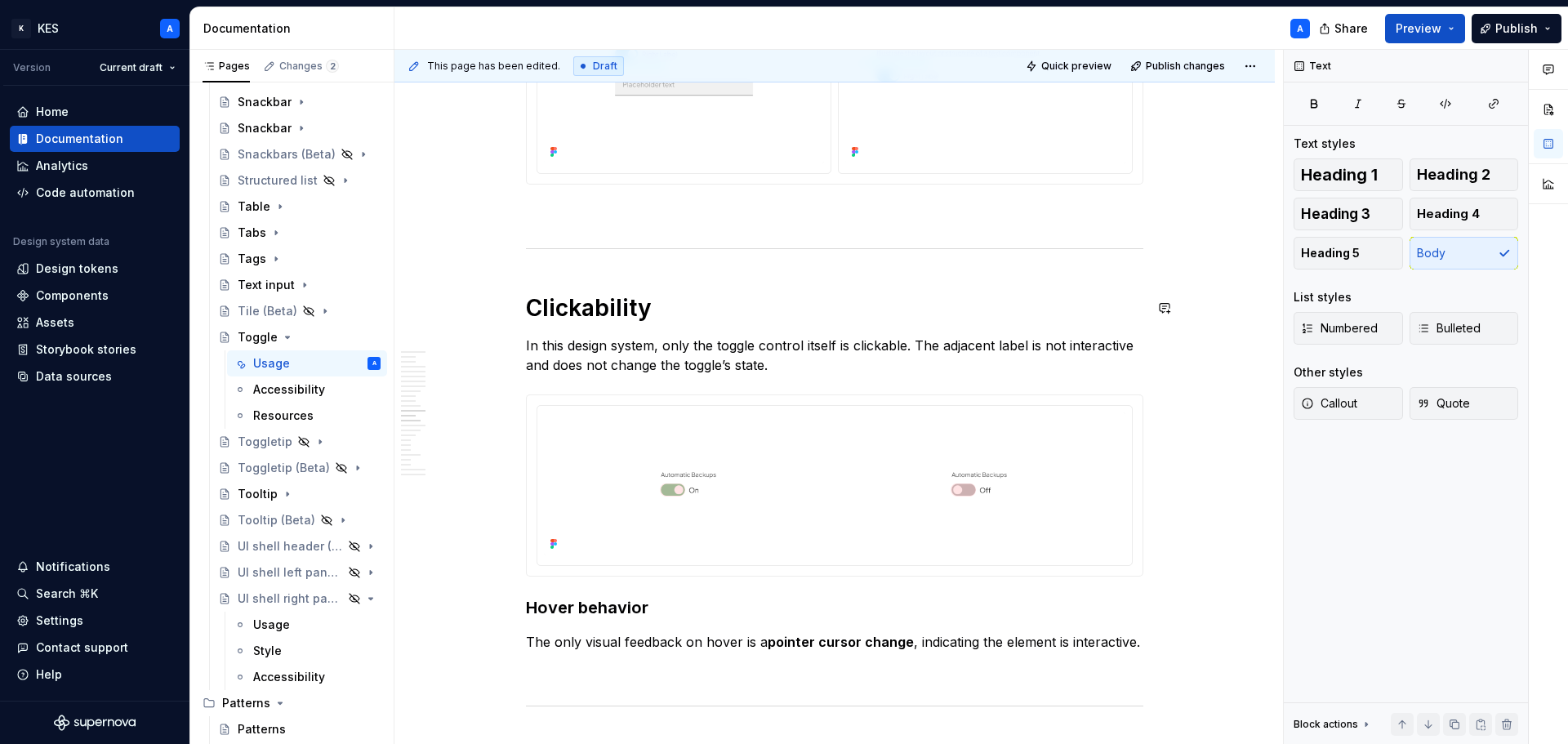
scroll to position [5681, 0]
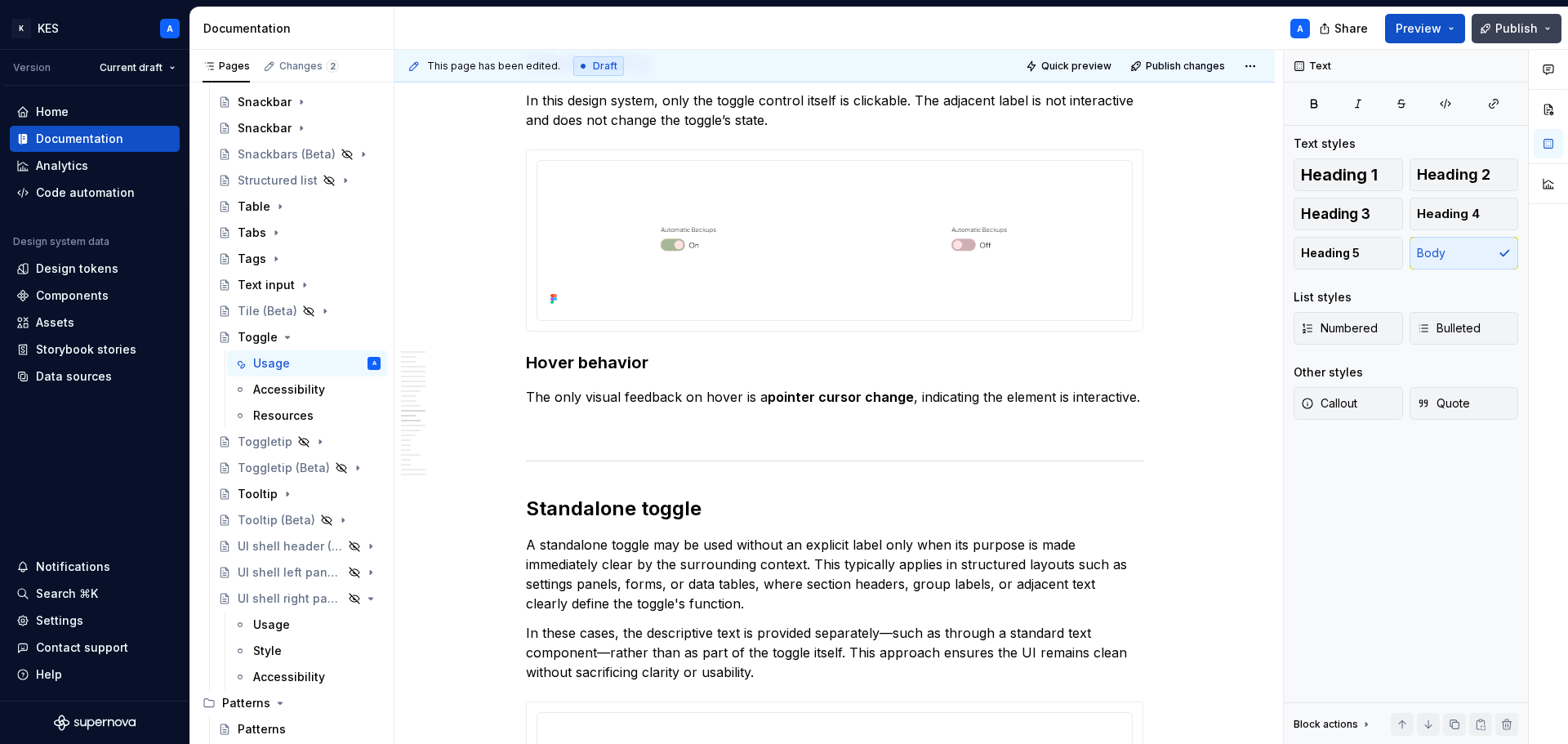
click at [1519, 28] on span "Publish" at bounding box center [1516, 28] width 42 height 16
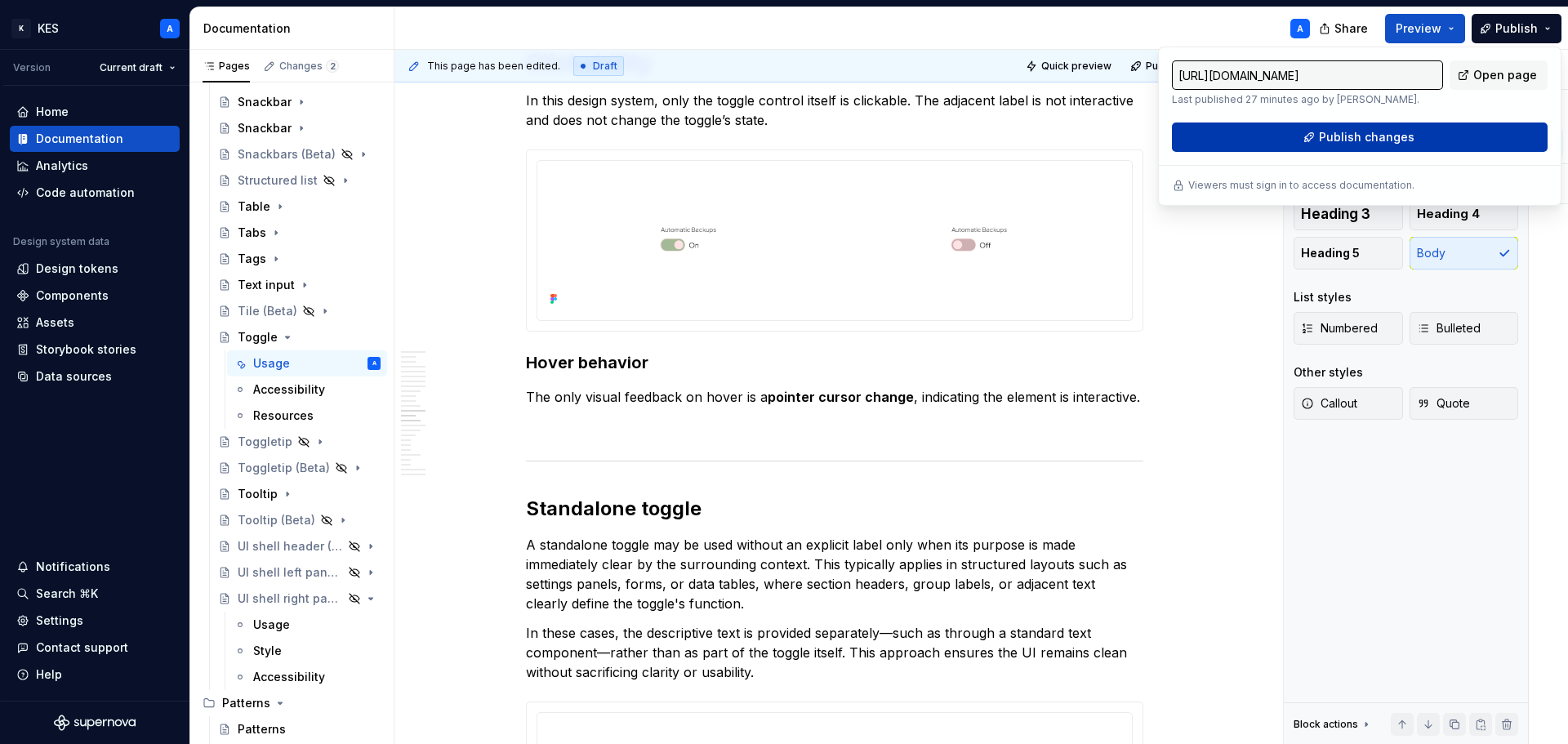
click at [1402, 135] on span "Publish changes" at bounding box center [1366, 137] width 95 height 16
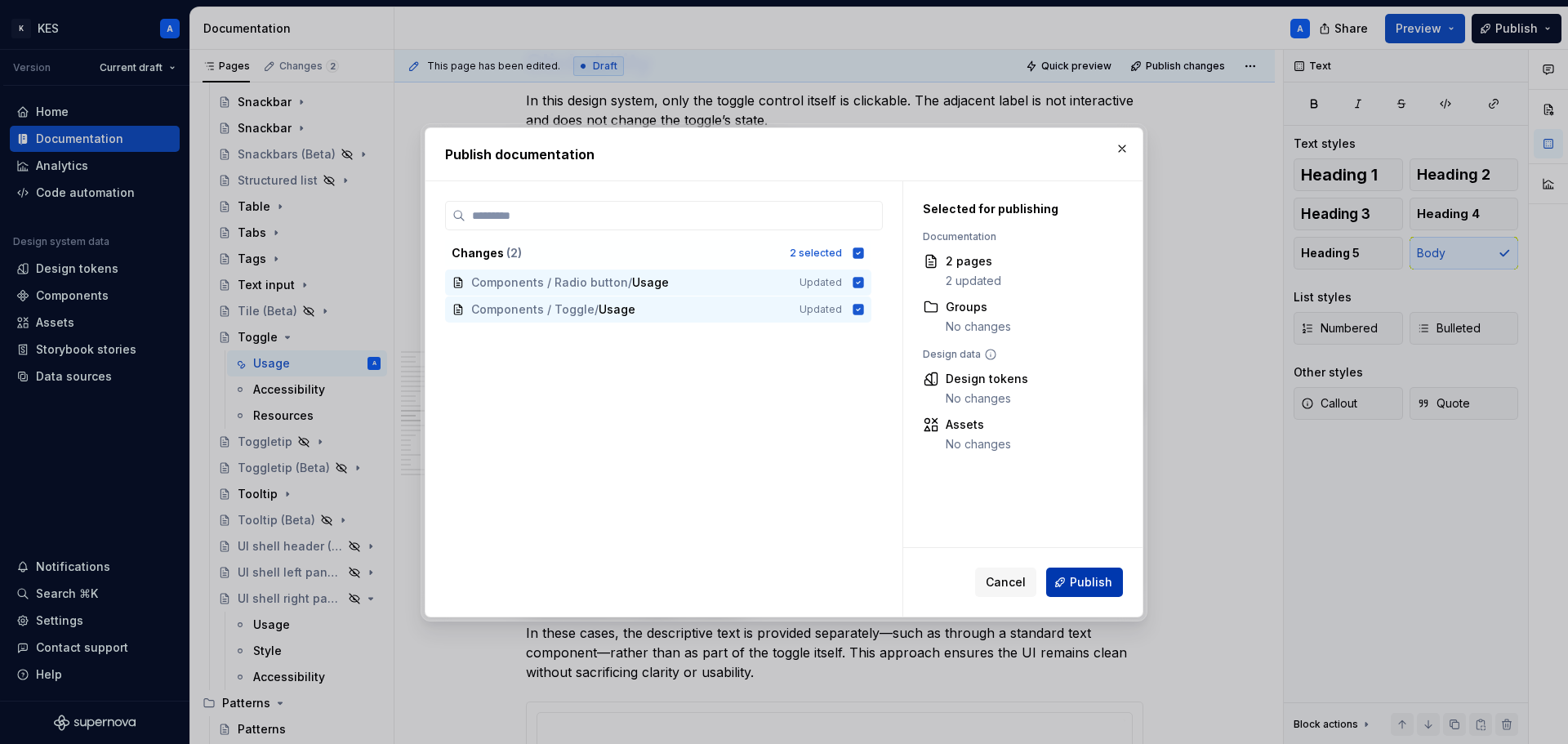
click at [1063, 581] on button "Publish" at bounding box center [1084, 582] width 77 height 29
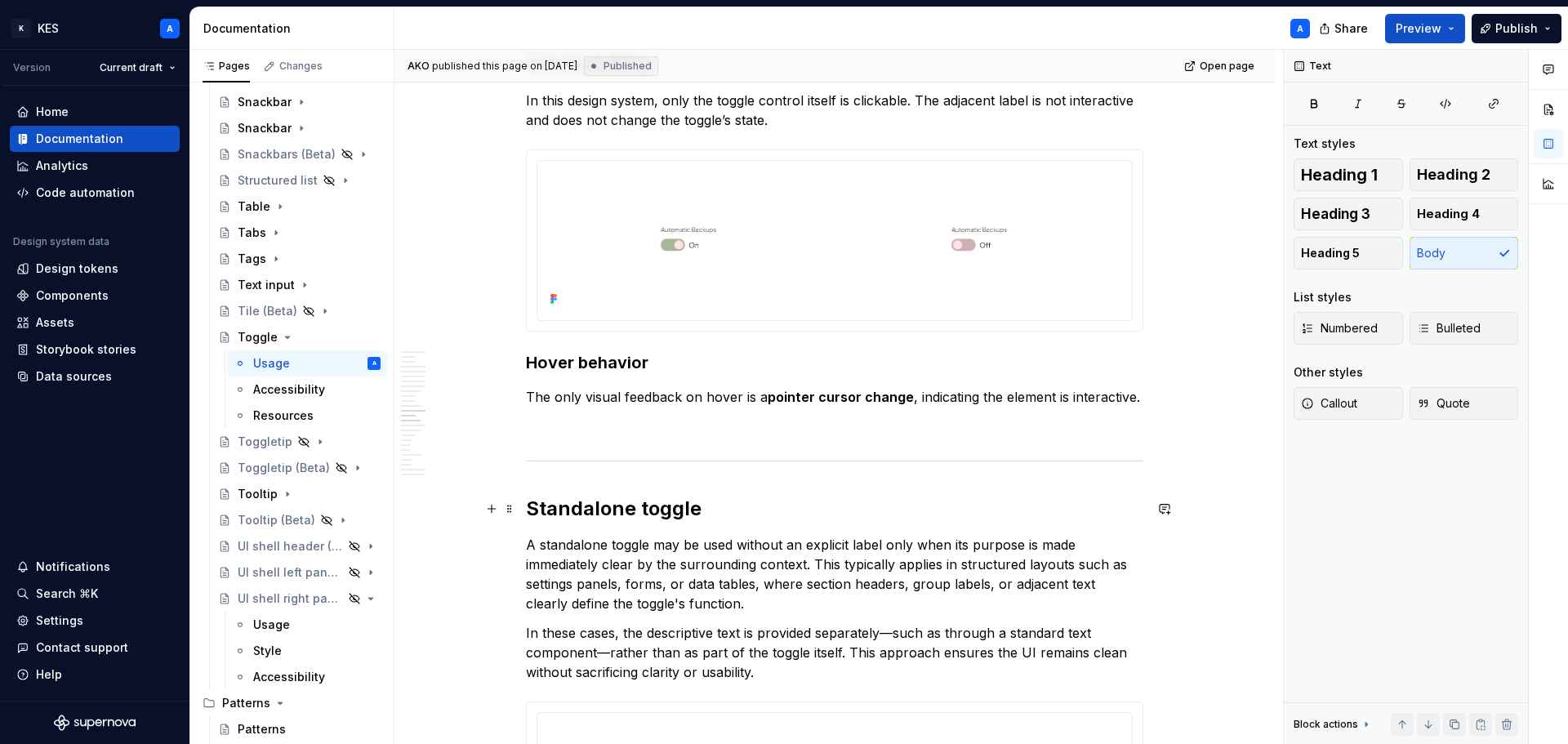
click at [650, 501] on h2 "Standalone toggle" at bounding box center [834, 509] width 618 height 27
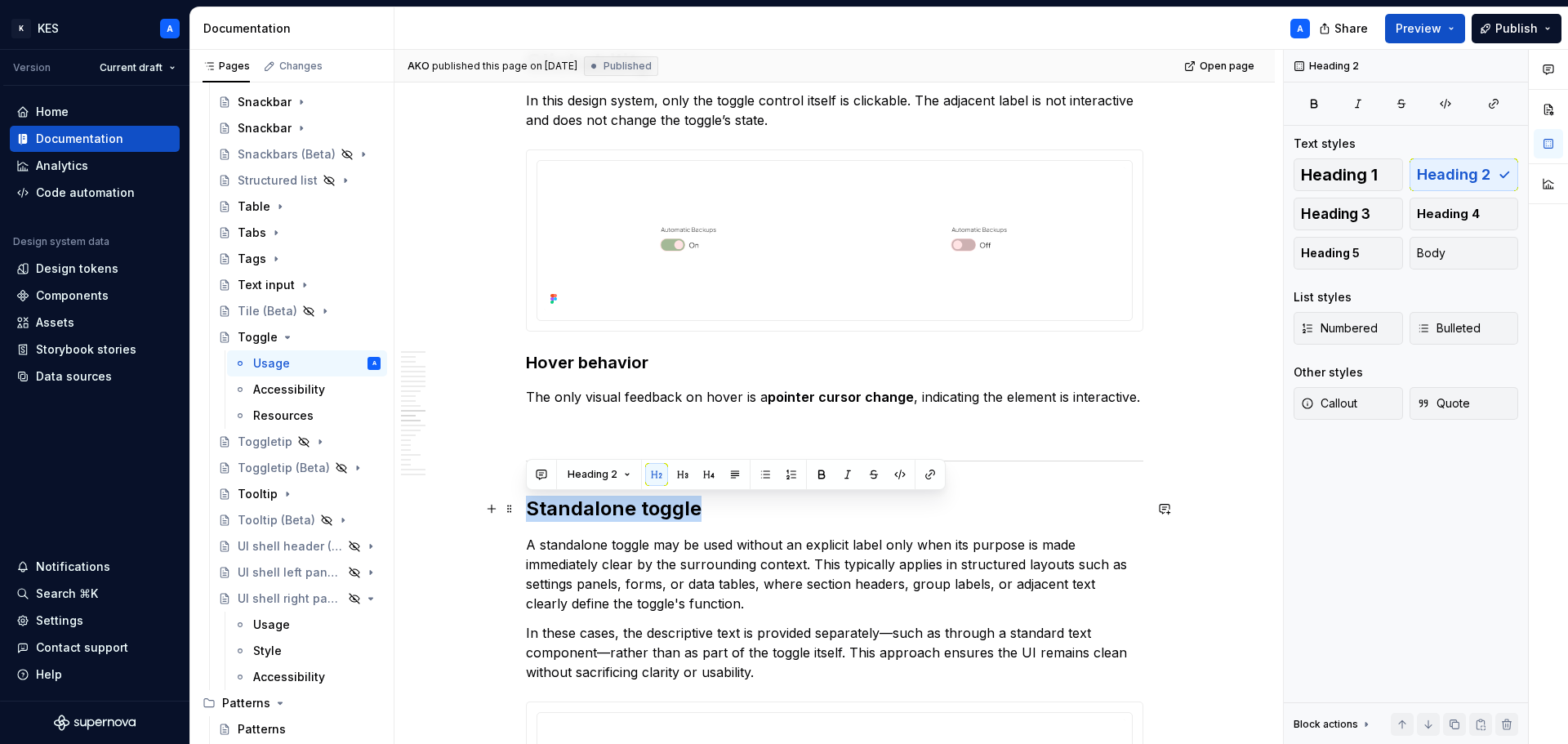
click at [650, 501] on h2 "Standalone toggle" at bounding box center [834, 509] width 618 height 27
click at [618, 480] on button "Heading 2" at bounding box center [598, 474] width 78 height 23
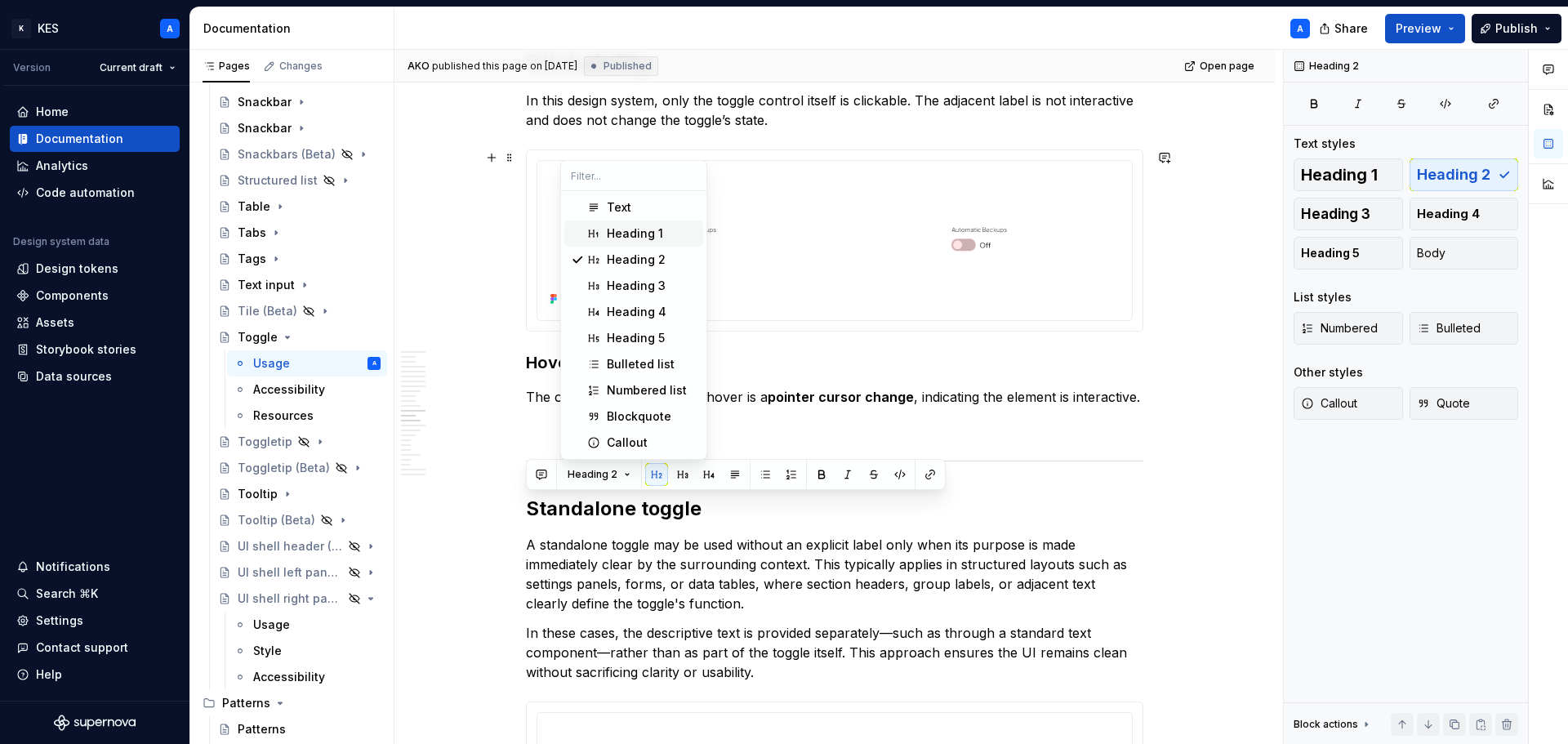
drag, startPoint x: 642, startPoint y: 224, endPoint x: 837, endPoint y: 498, distance: 336.3
click at [642, 225] on span "Heading 1" at bounding box center [634, 233] width 139 height 27
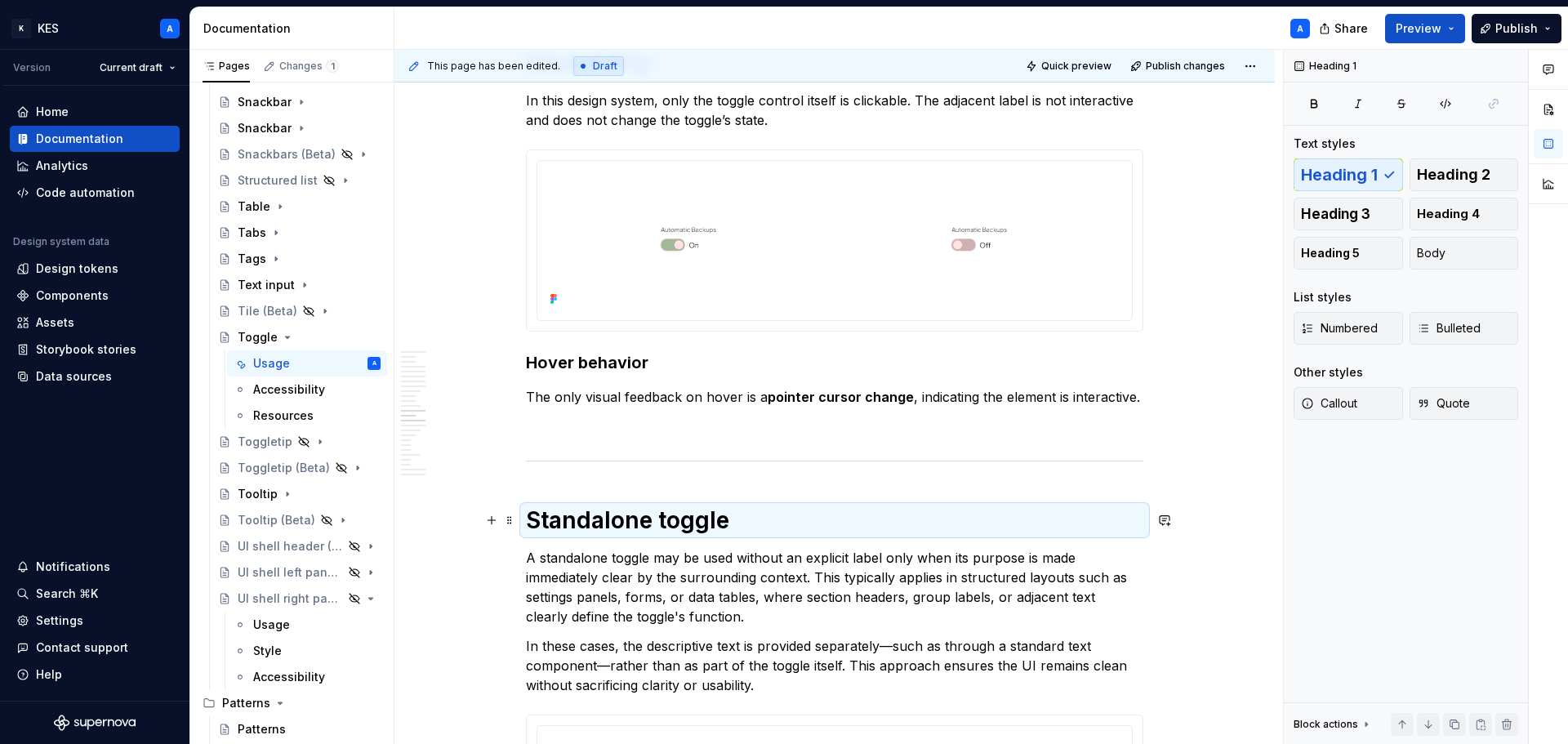
click at [830, 529] on h1 "Standalone toggle" at bounding box center [834, 520] width 618 height 29
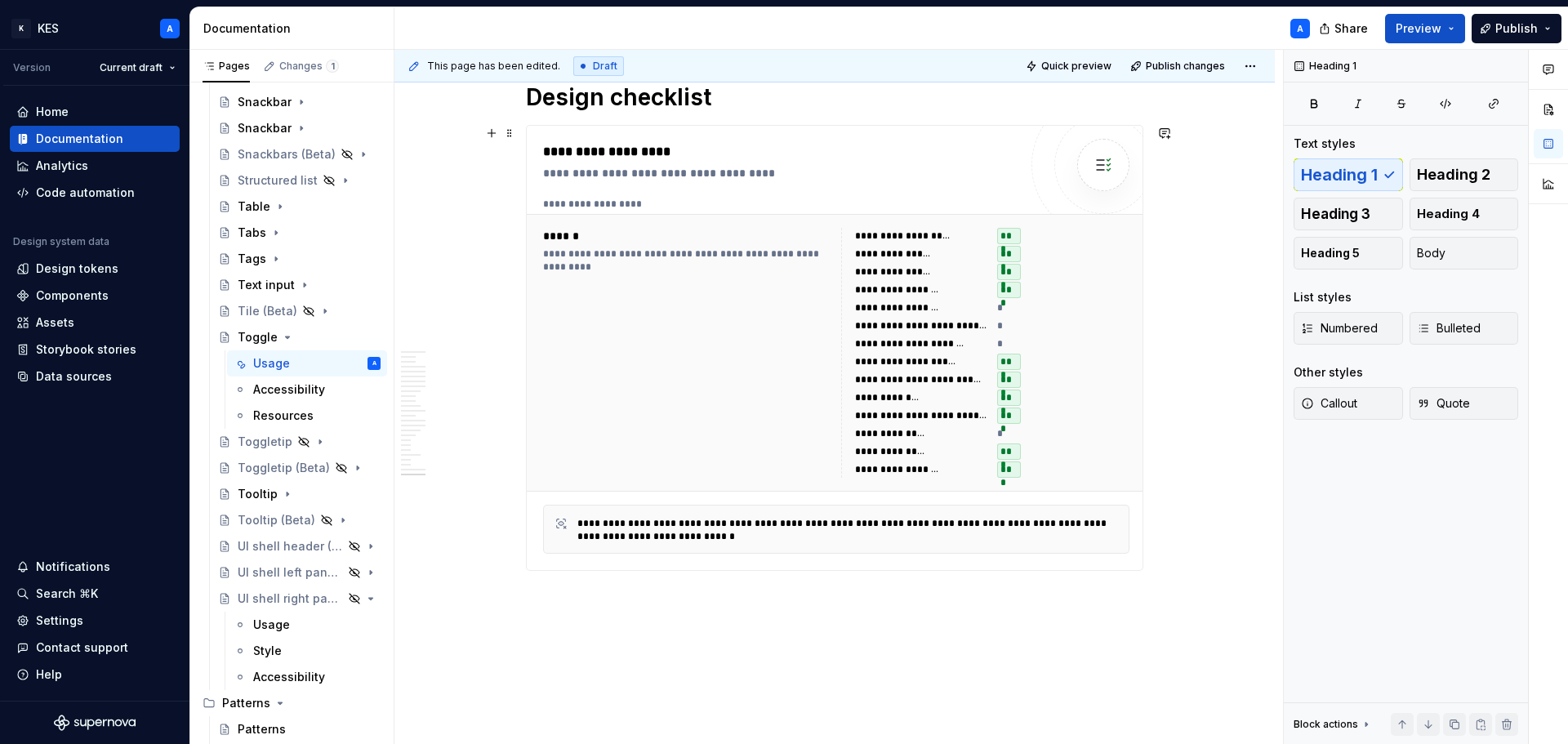
scroll to position [9846, 0]
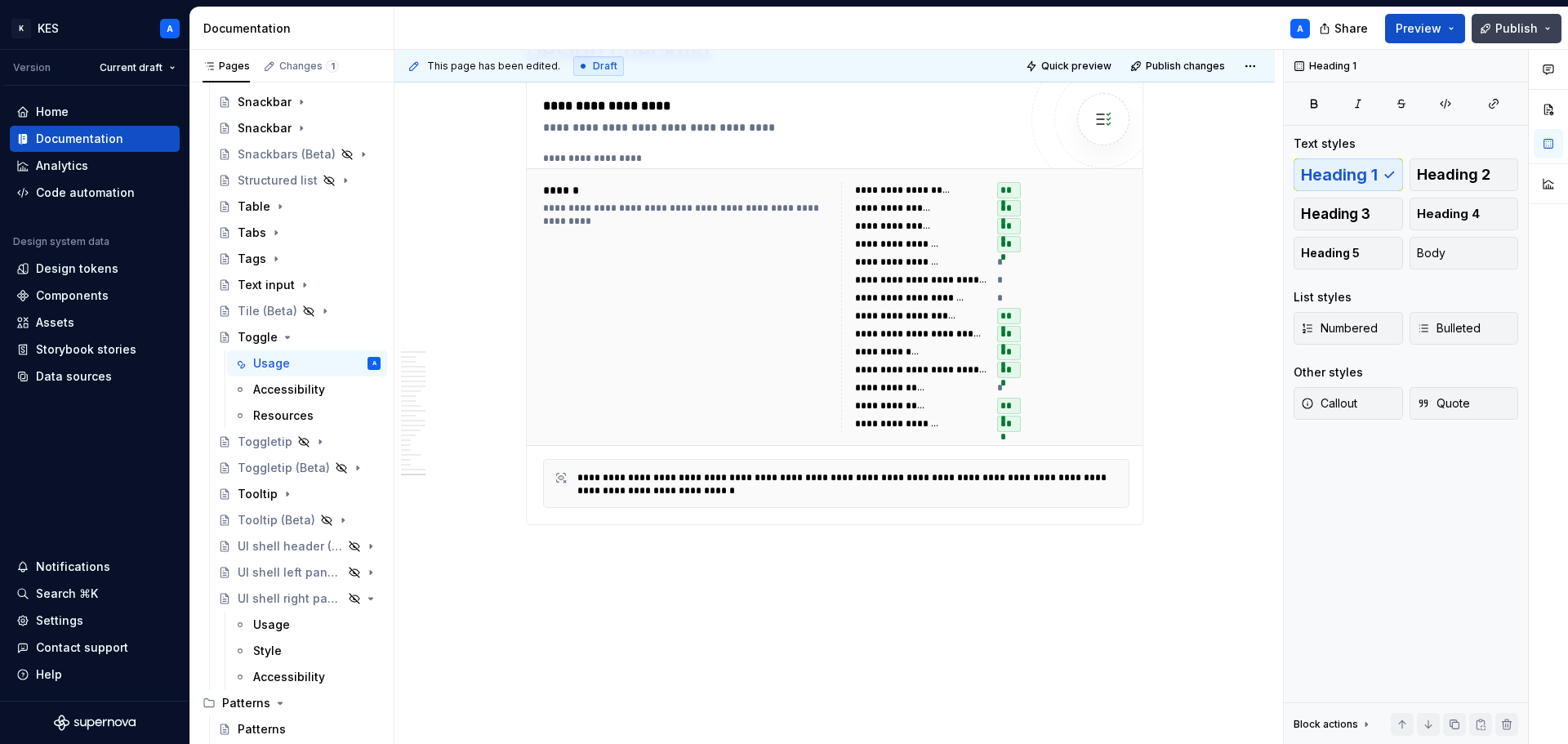
click at [1523, 37] on button "Publish" at bounding box center [1516, 28] width 90 height 29
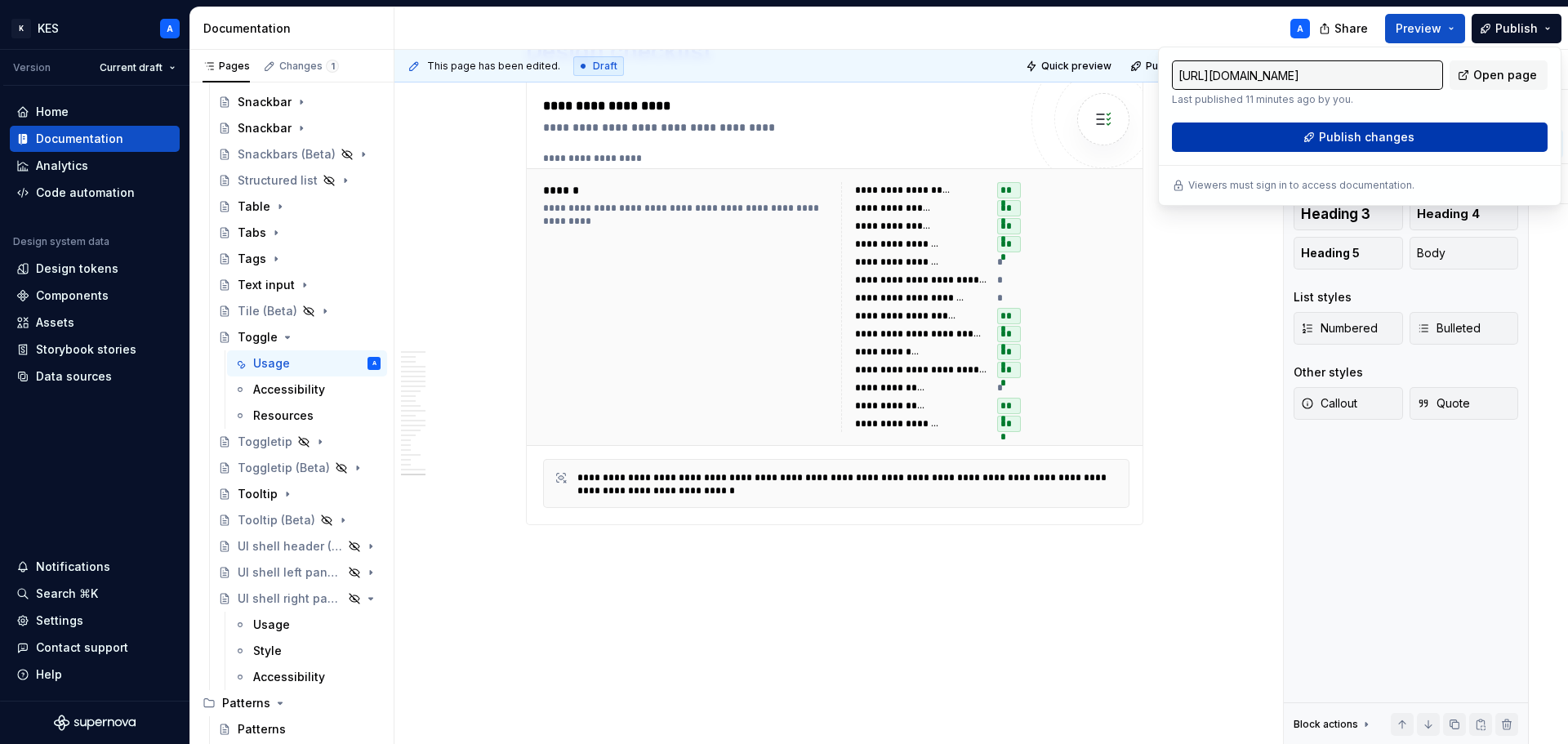
click at [1381, 135] on span "Publish changes" at bounding box center [1366, 137] width 95 height 16
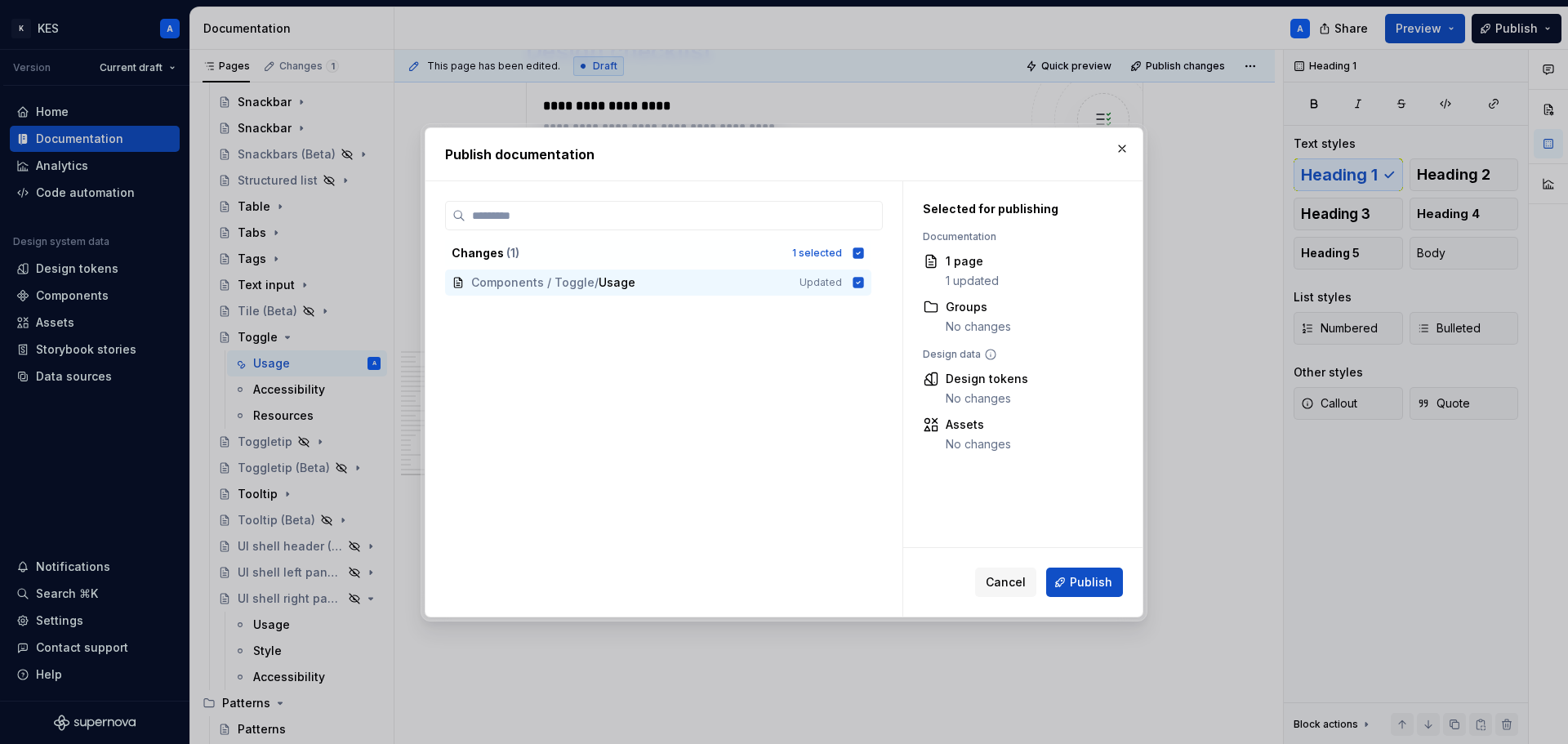
click at [1087, 581] on span "Publish" at bounding box center [1090, 582] width 42 height 16
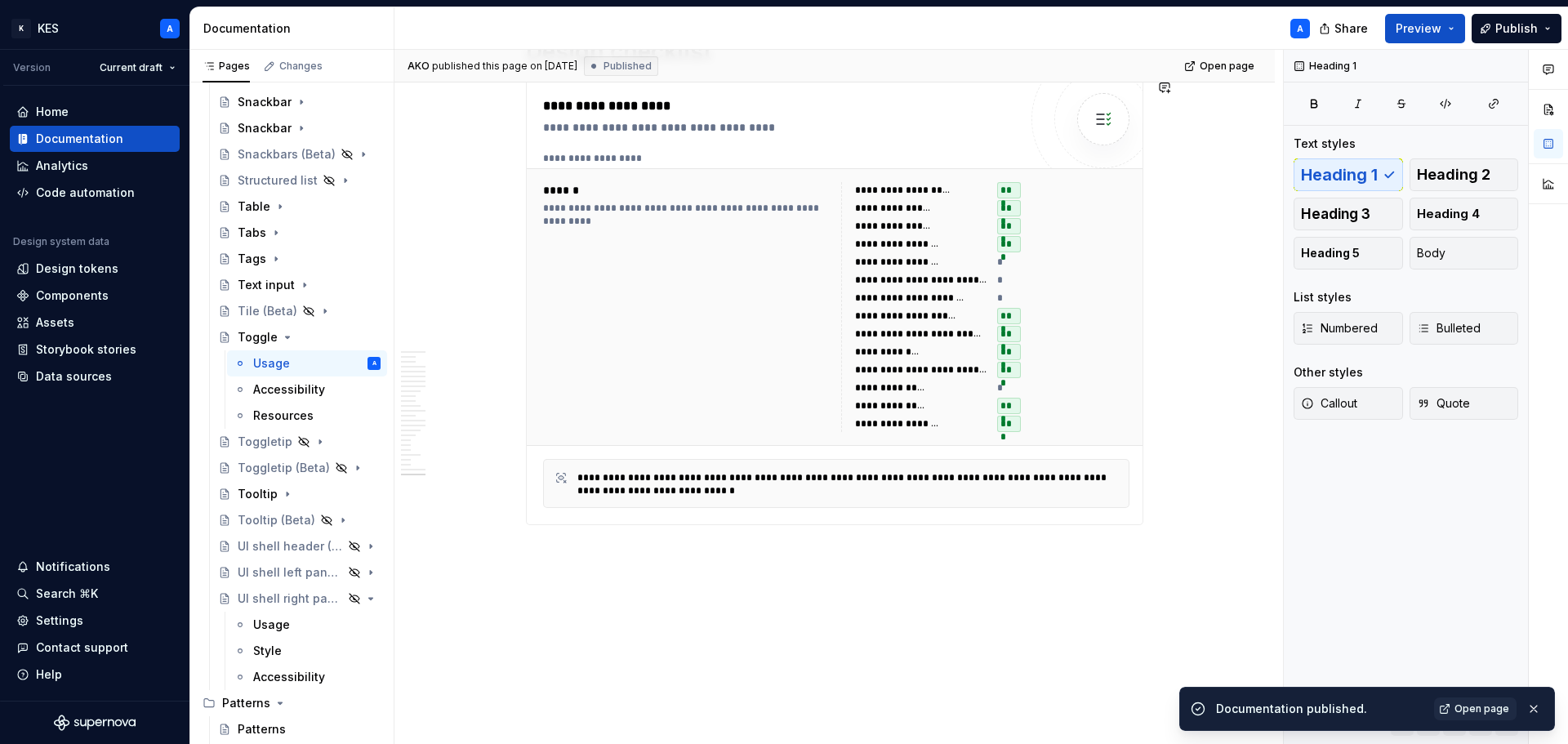
type textarea "*"
